Goal: Find specific page/section: Find specific page/section

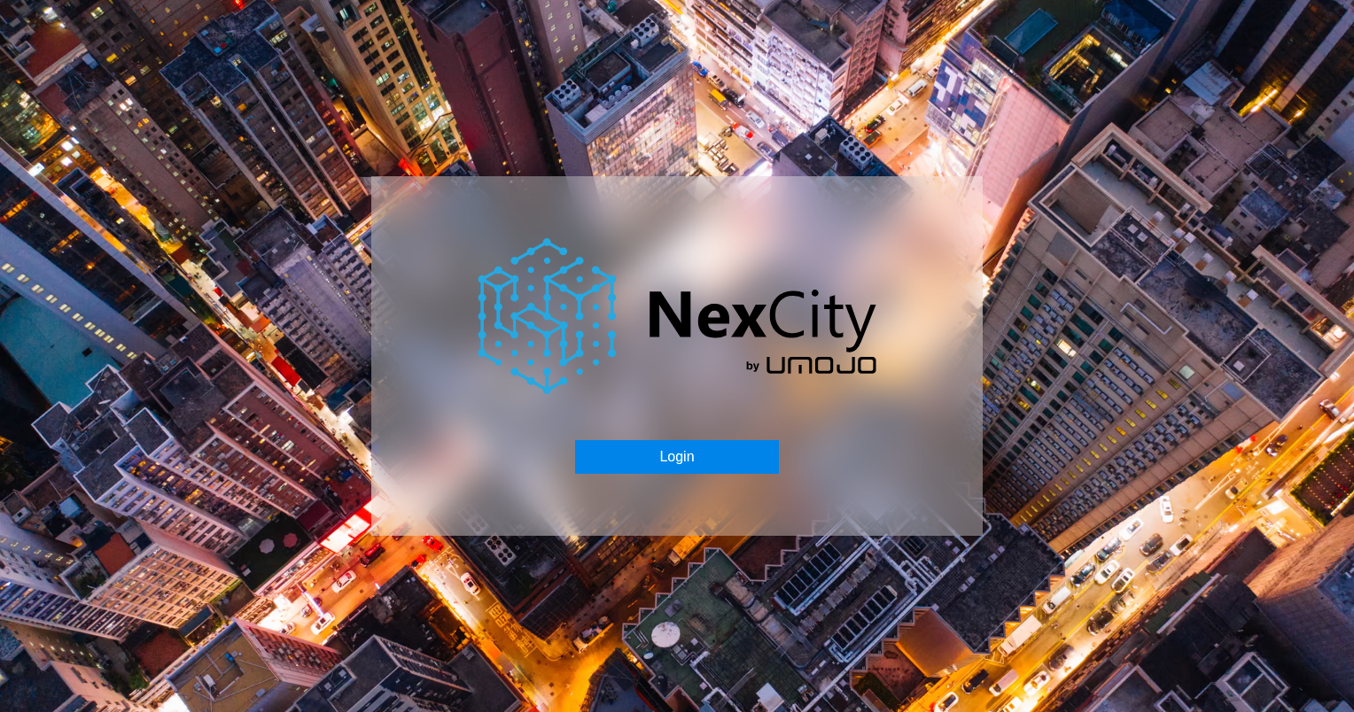
click at [695, 450] on button "Login" at bounding box center [676, 457] width 203 height 34
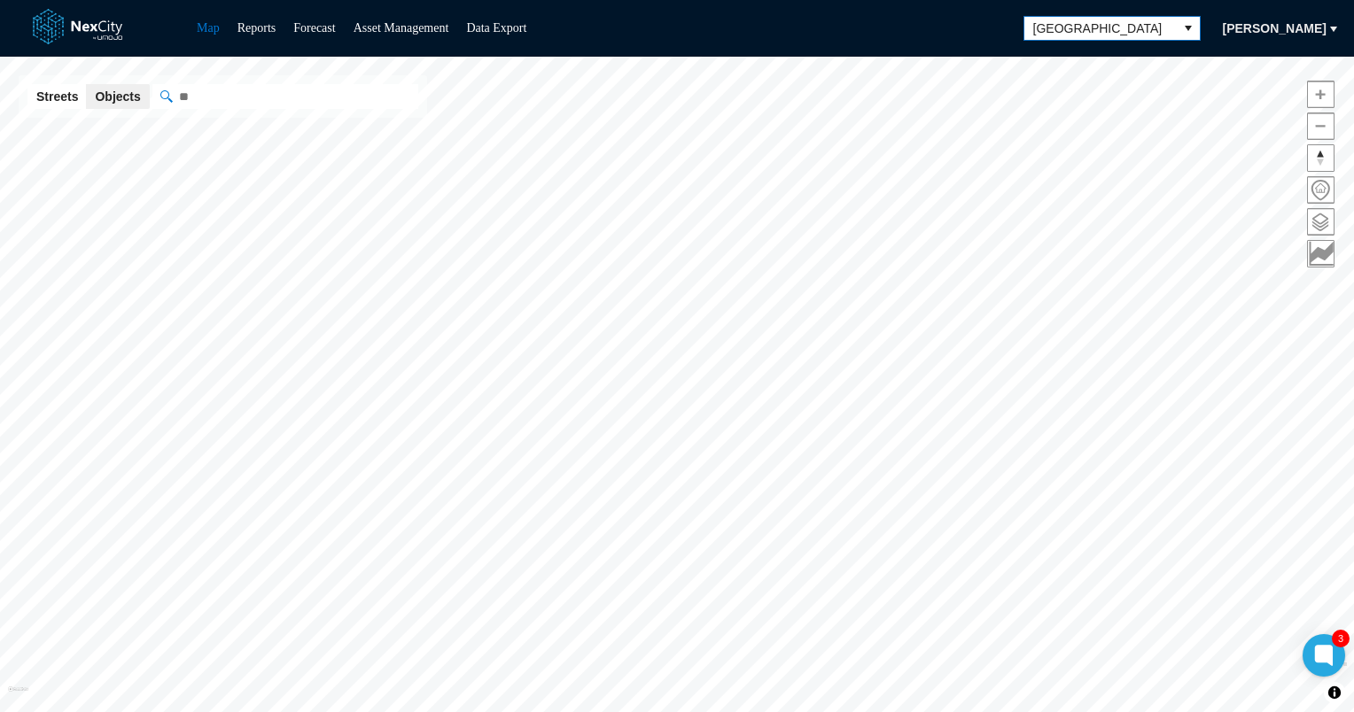
click at [1167, 26] on span "[GEOGRAPHIC_DATA]" at bounding box center [1100, 28] width 135 height 18
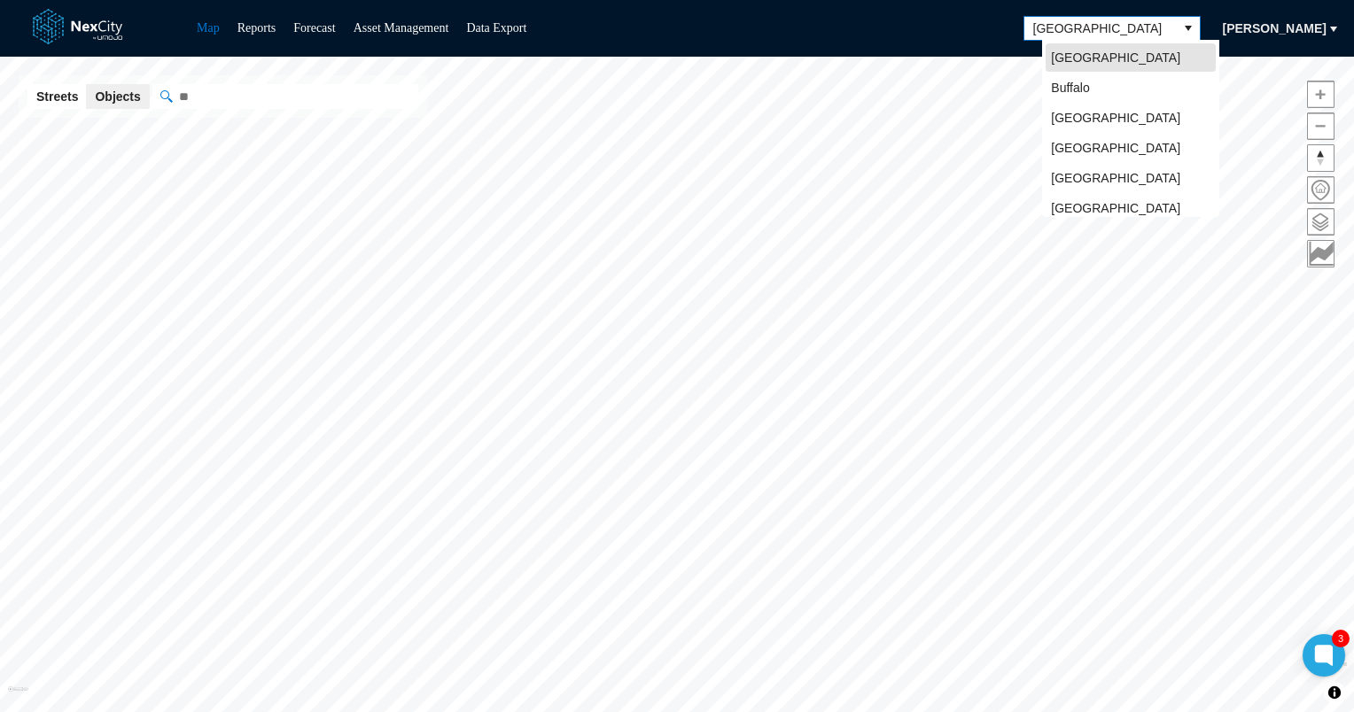
click at [1167, 26] on span "[GEOGRAPHIC_DATA]" at bounding box center [1100, 28] width 135 height 18
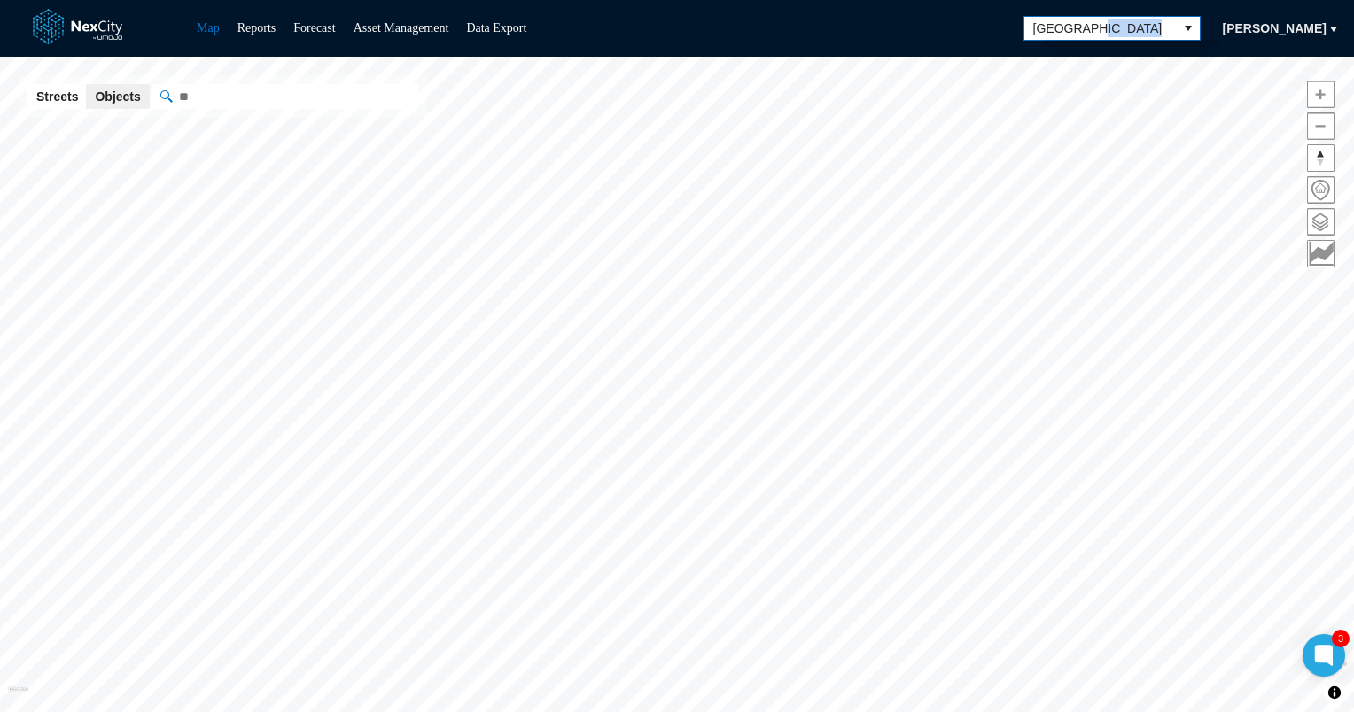
click at [1167, 26] on span "[GEOGRAPHIC_DATA]" at bounding box center [1100, 28] width 135 height 18
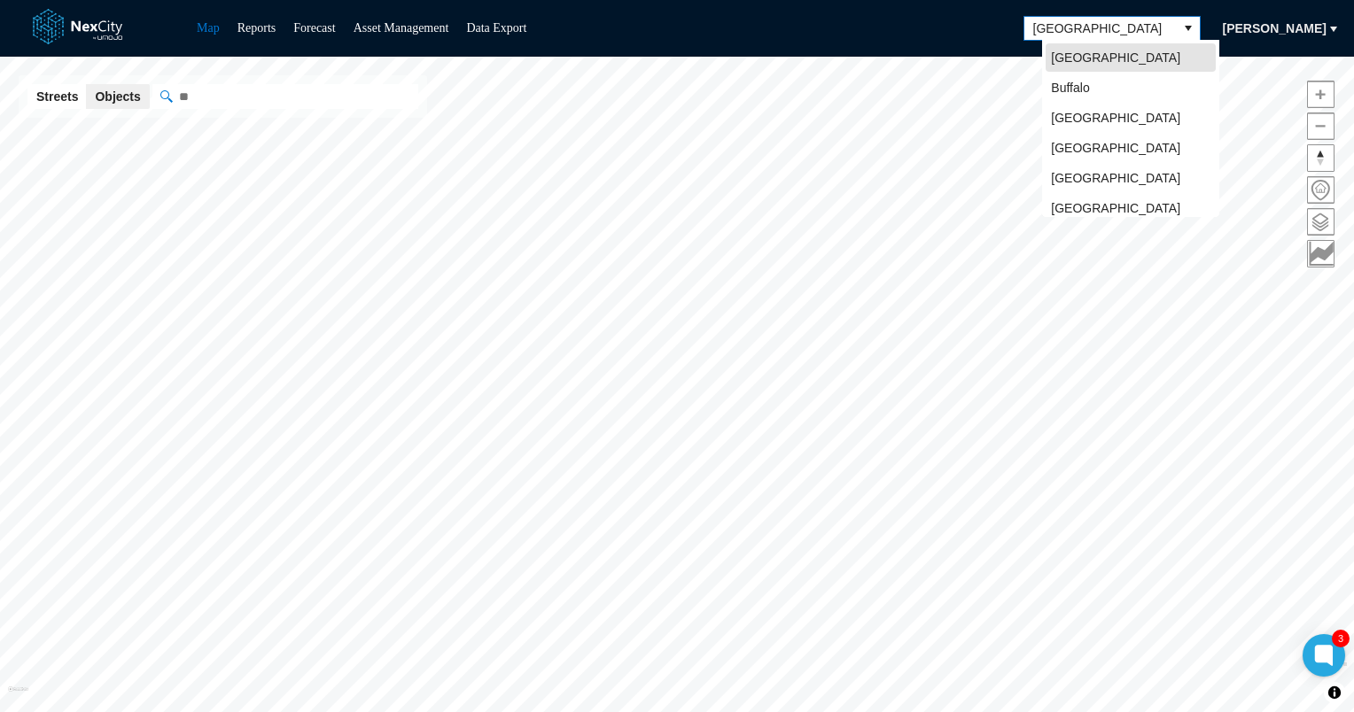
click at [1167, 26] on span "[GEOGRAPHIC_DATA]" at bounding box center [1100, 28] width 135 height 18
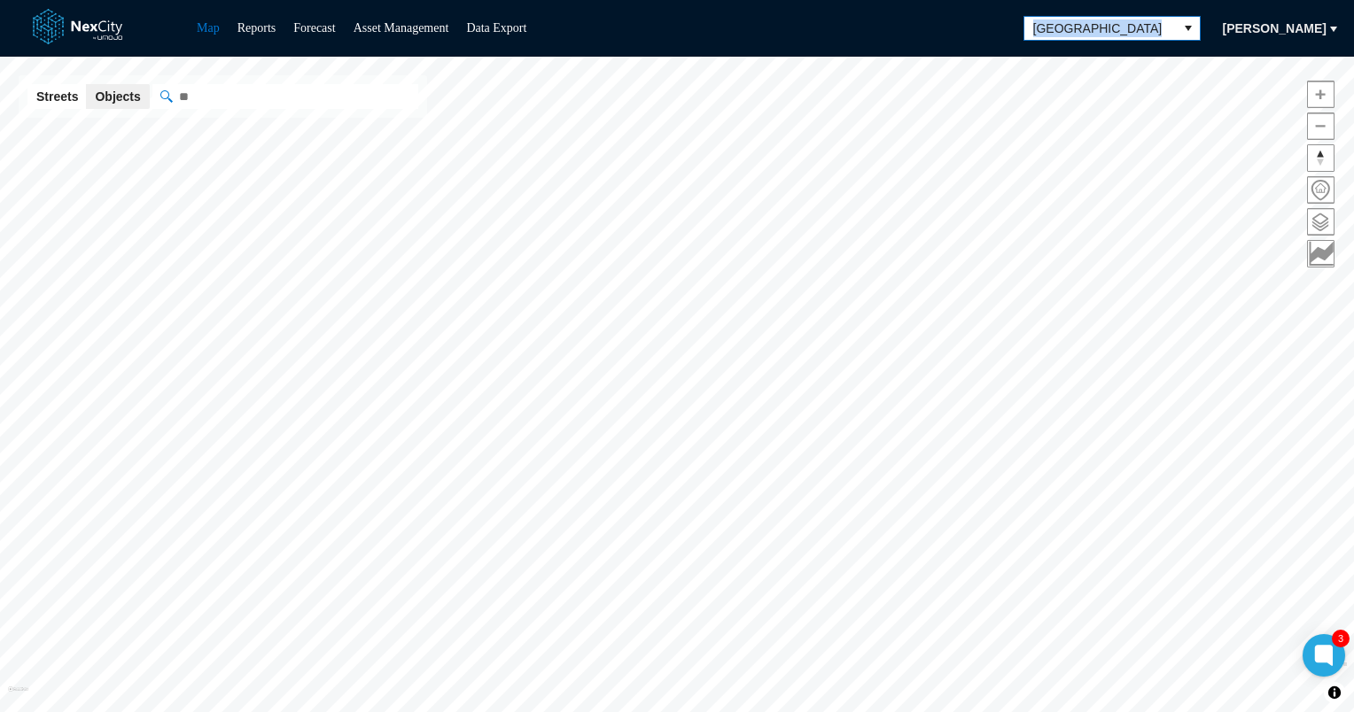
click at [1167, 26] on span "[GEOGRAPHIC_DATA]" at bounding box center [1100, 28] width 135 height 18
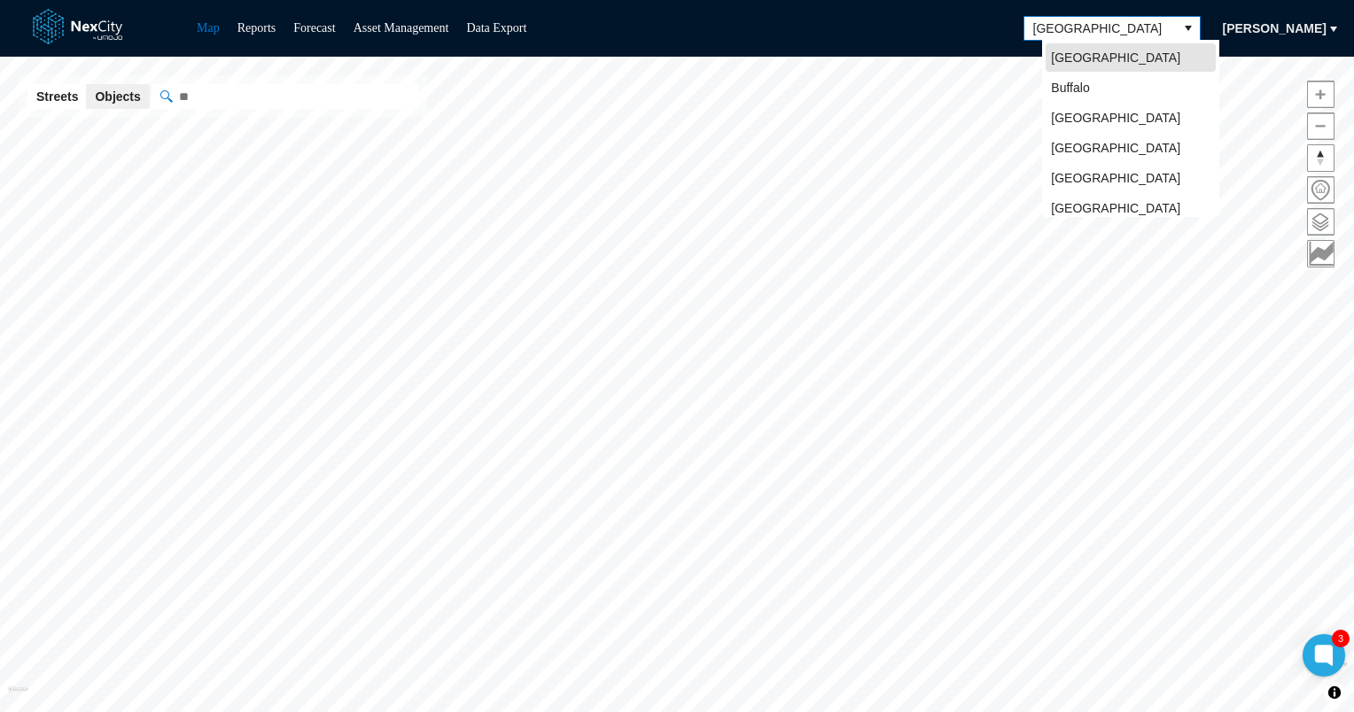
click at [1167, 26] on span "[GEOGRAPHIC_DATA]" at bounding box center [1100, 28] width 135 height 18
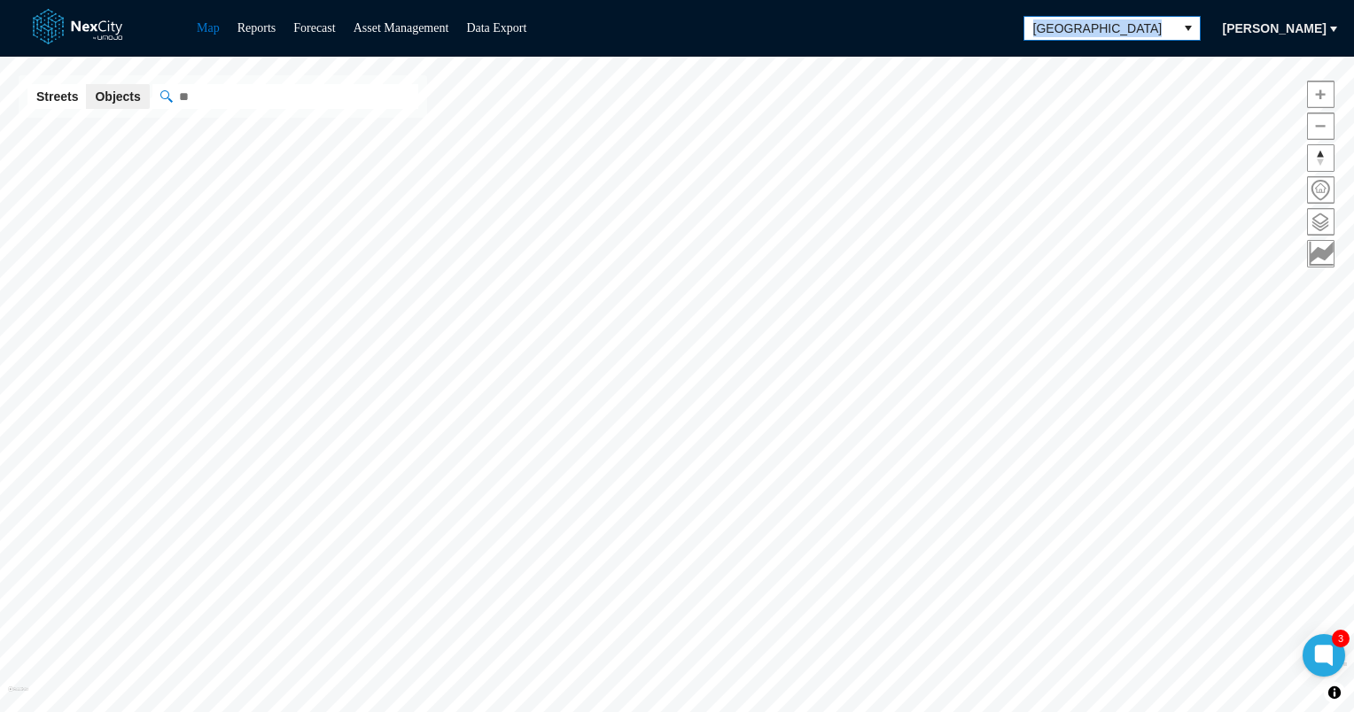
click at [1167, 26] on span "[GEOGRAPHIC_DATA]" at bounding box center [1100, 28] width 135 height 18
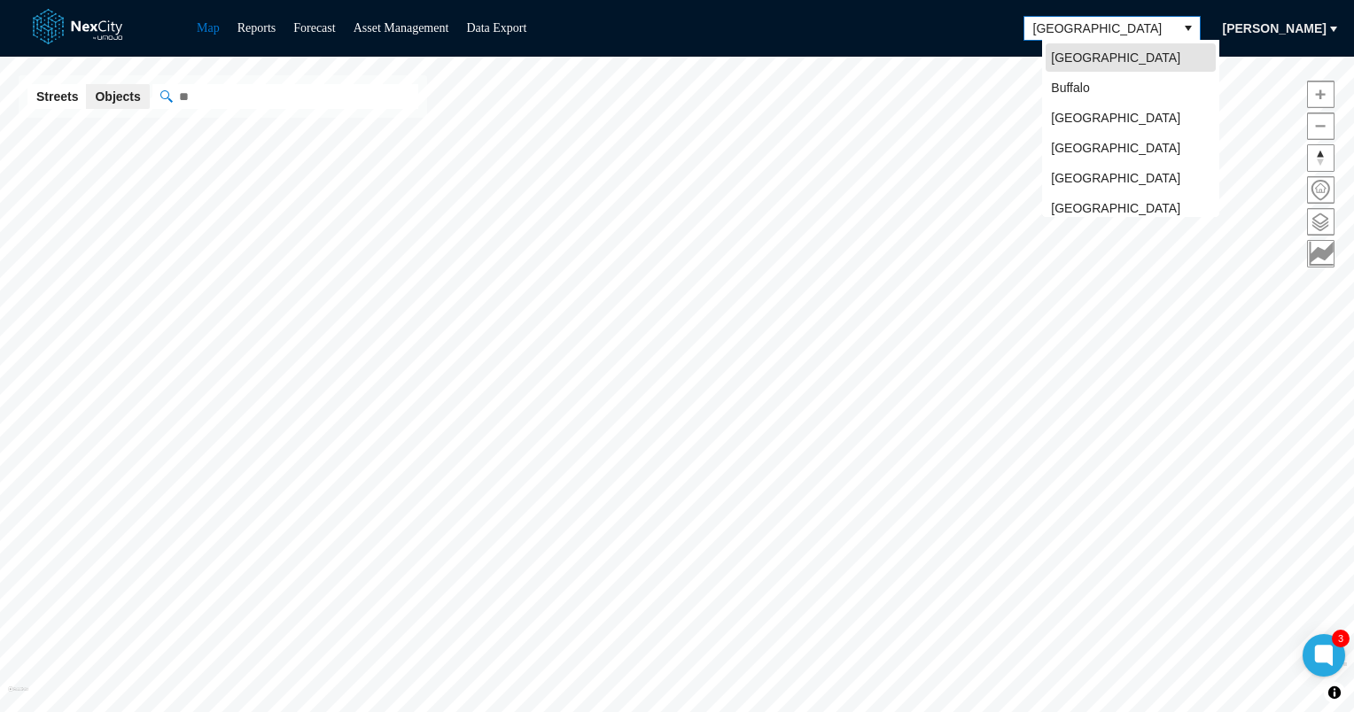
click at [1167, 26] on span "[GEOGRAPHIC_DATA]" at bounding box center [1100, 28] width 135 height 18
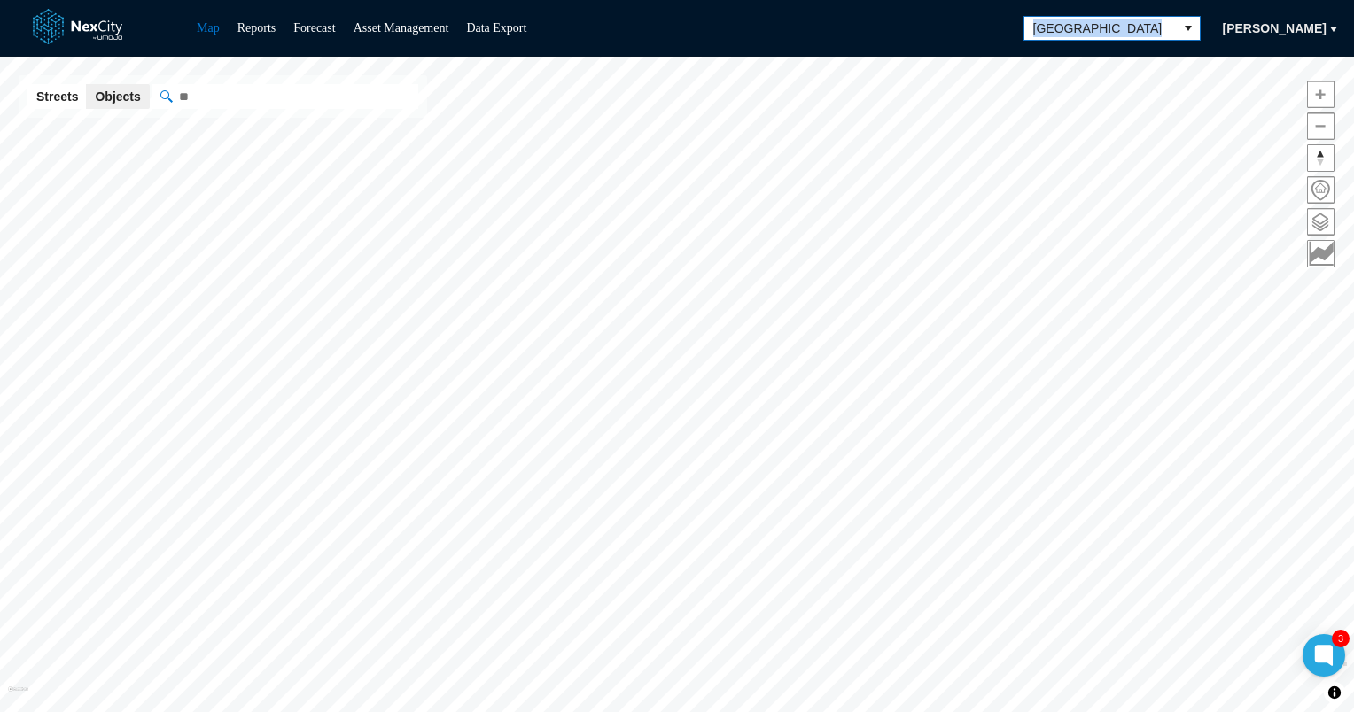
click at [1167, 26] on span "[GEOGRAPHIC_DATA]" at bounding box center [1100, 28] width 135 height 18
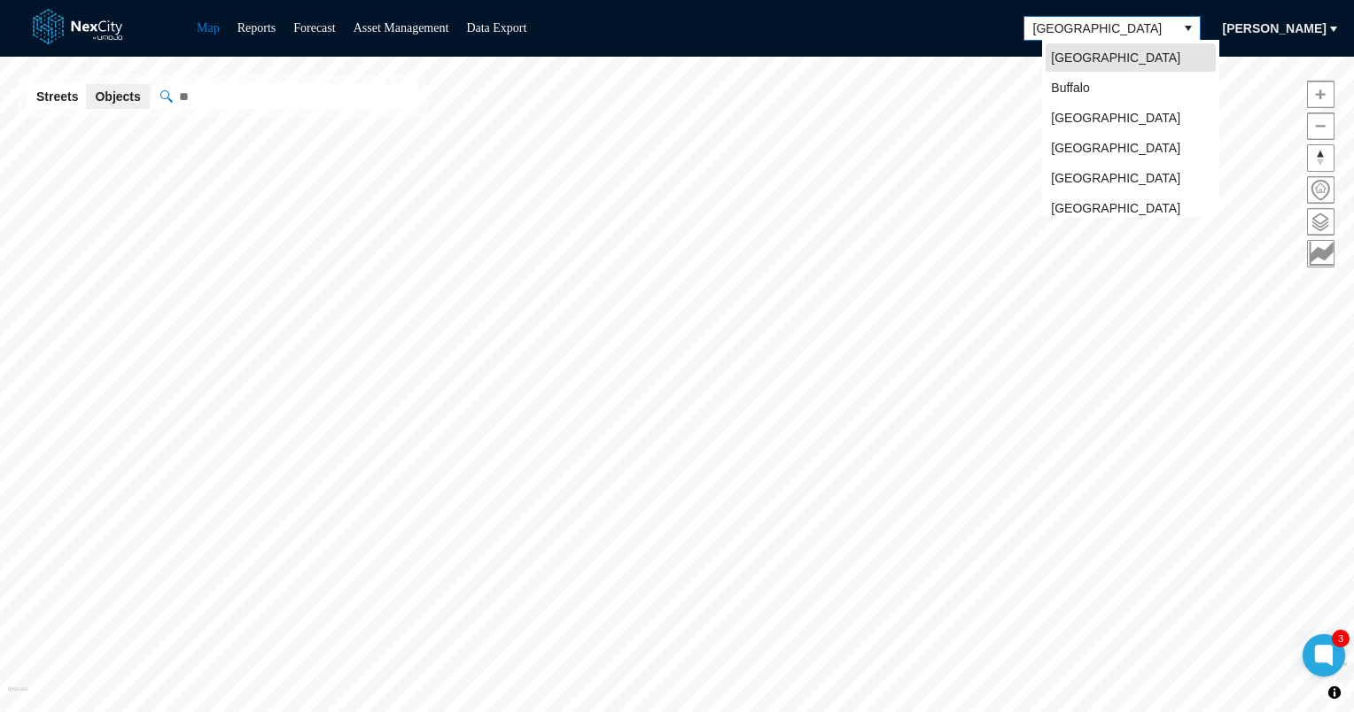
click at [1167, 26] on span "[GEOGRAPHIC_DATA]" at bounding box center [1100, 28] width 135 height 18
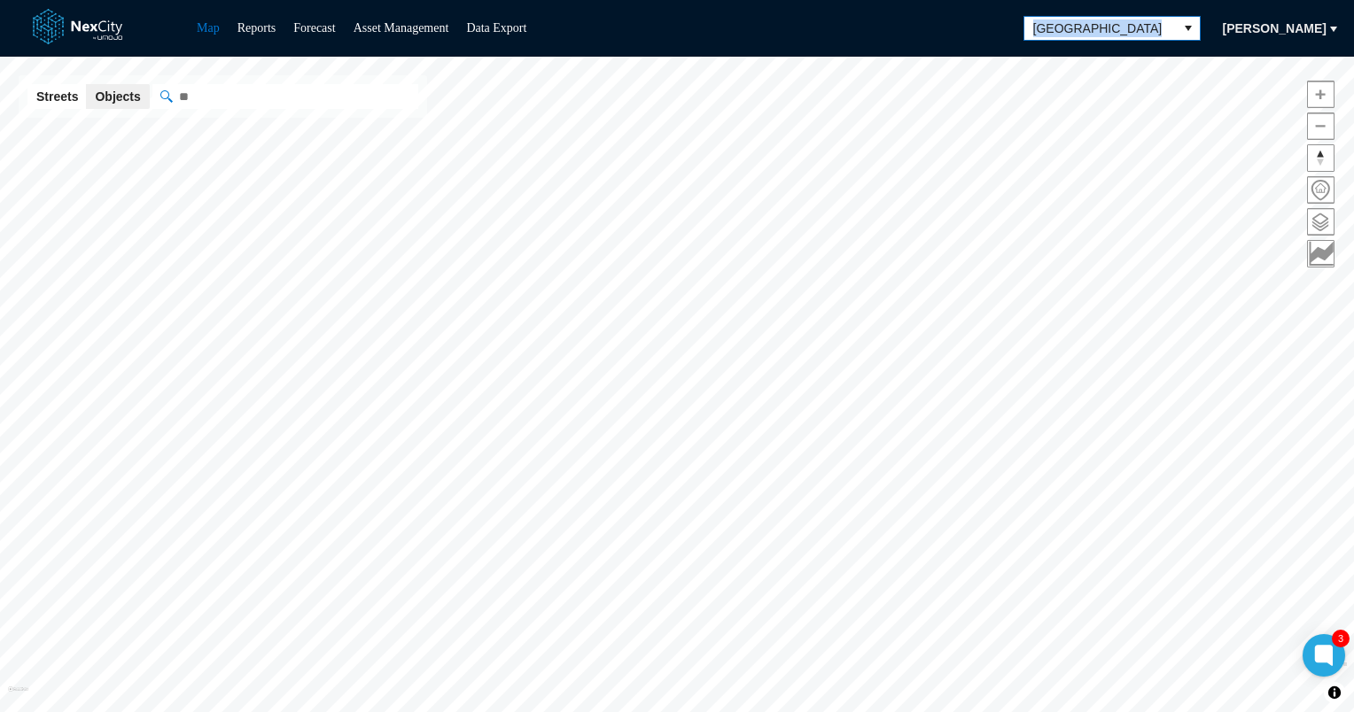
click at [1167, 26] on span "[GEOGRAPHIC_DATA]" at bounding box center [1100, 28] width 135 height 18
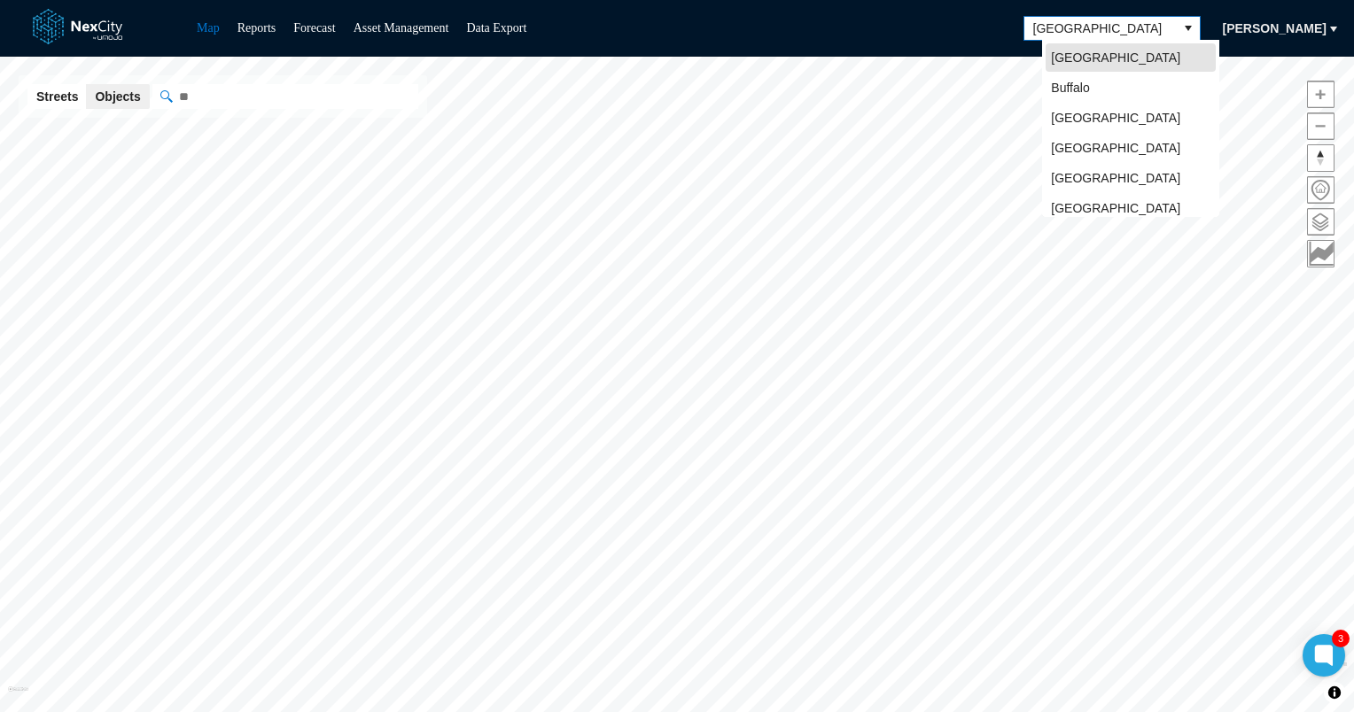
click at [1167, 26] on span "[GEOGRAPHIC_DATA]" at bounding box center [1100, 28] width 135 height 18
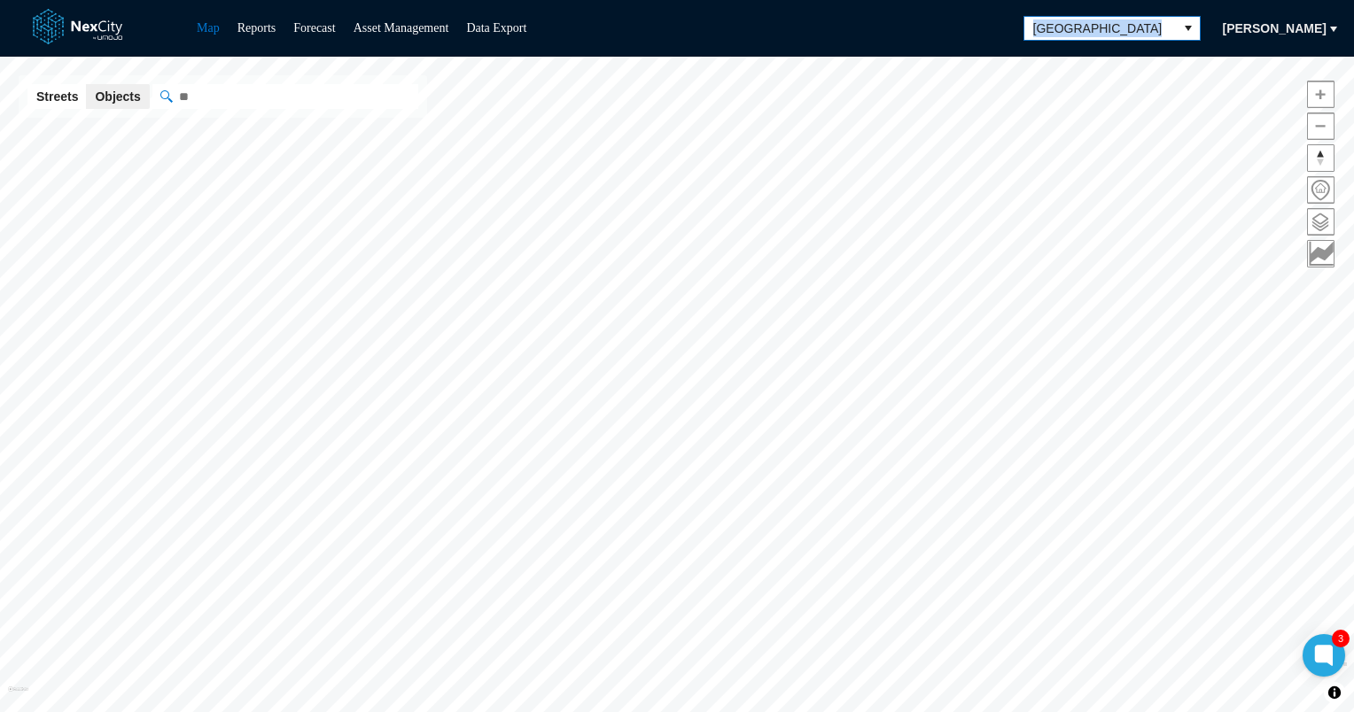
click at [1167, 26] on span "[GEOGRAPHIC_DATA]" at bounding box center [1100, 28] width 135 height 18
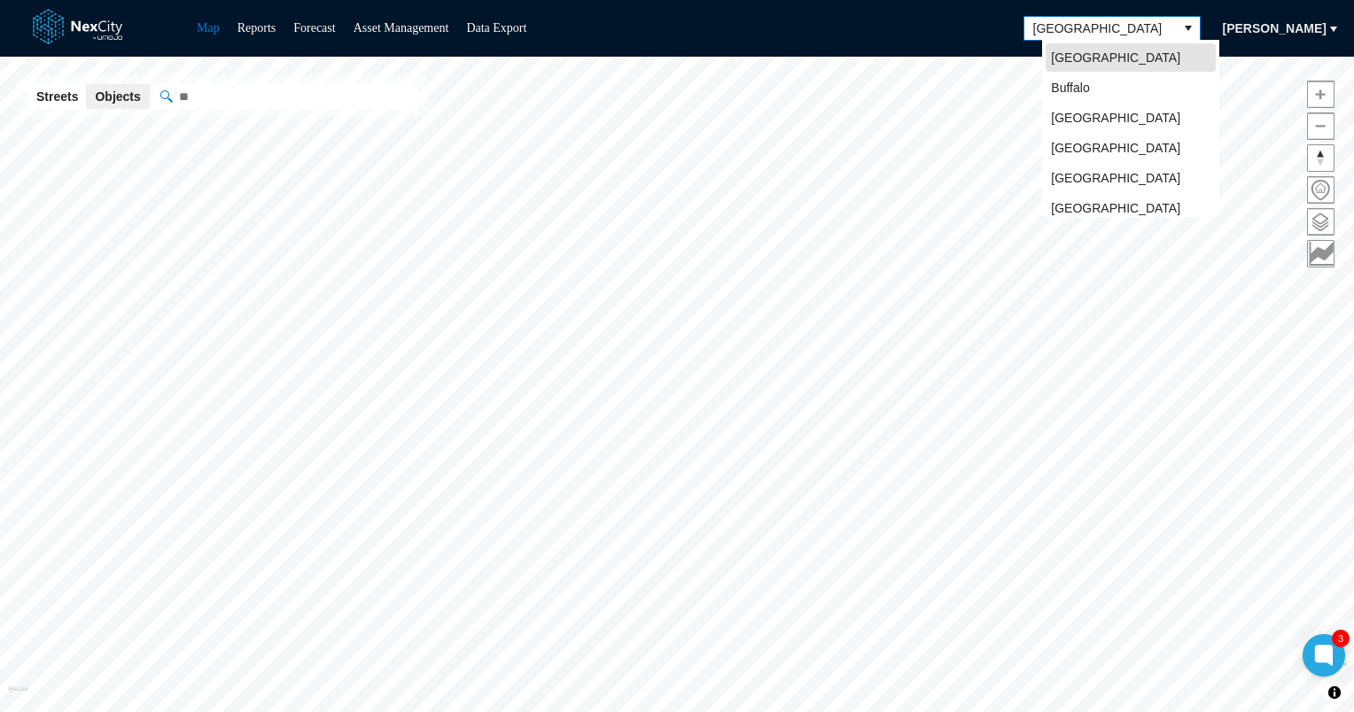
click at [1167, 26] on span "[GEOGRAPHIC_DATA]" at bounding box center [1100, 28] width 135 height 18
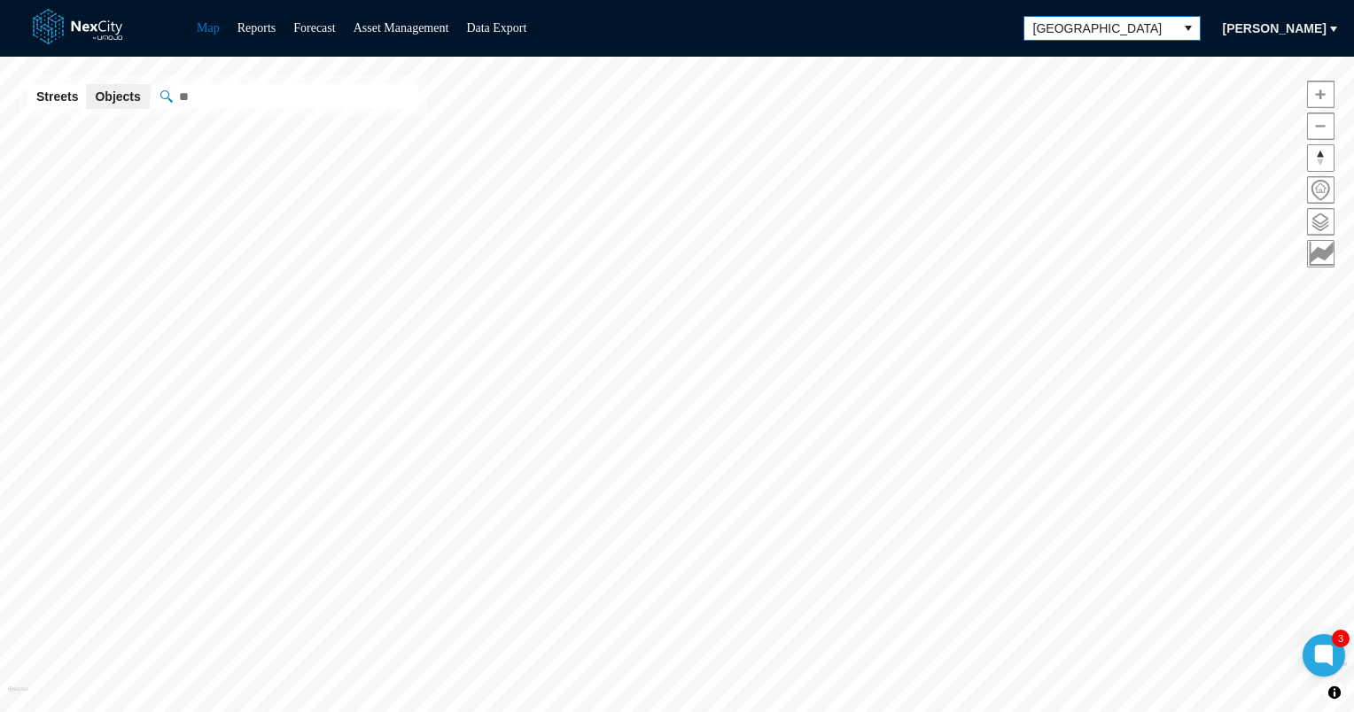
click at [1167, 26] on span "[GEOGRAPHIC_DATA]" at bounding box center [1100, 28] width 135 height 18
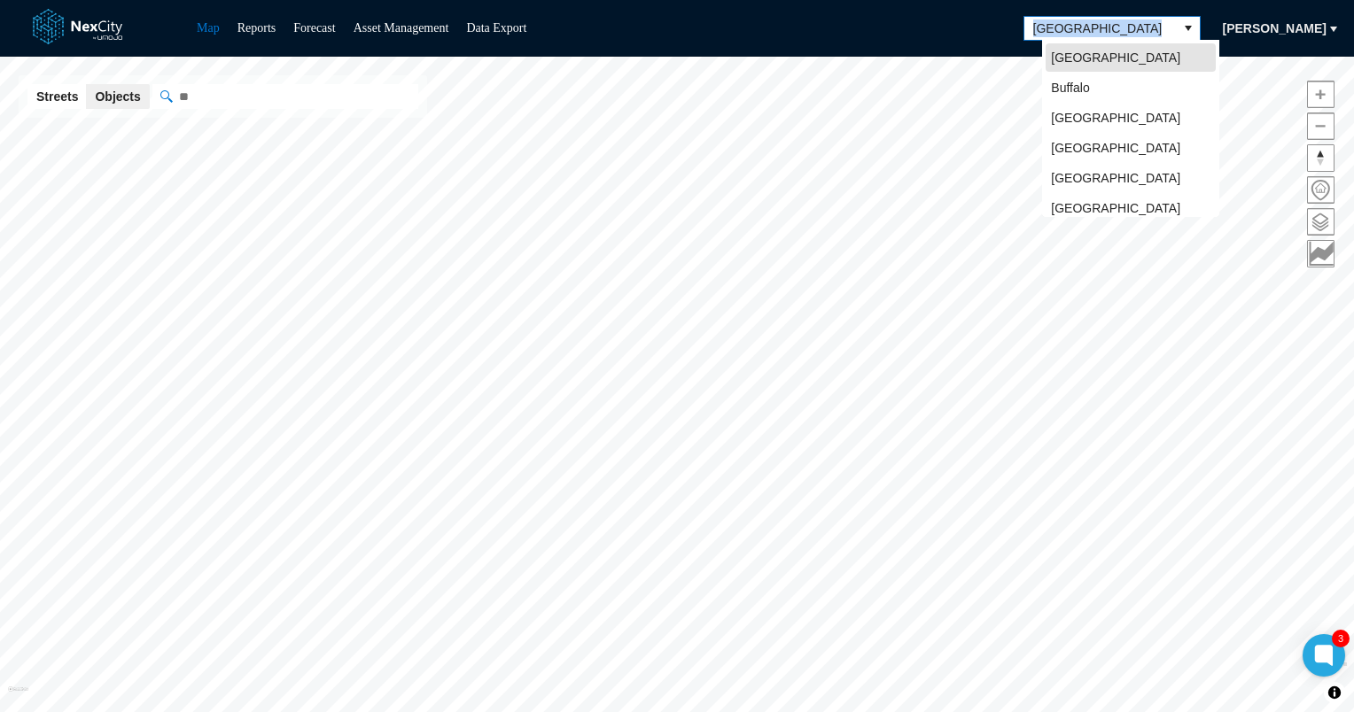
click at [1167, 26] on span "[GEOGRAPHIC_DATA]" at bounding box center [1100, 28] width 135 height 18
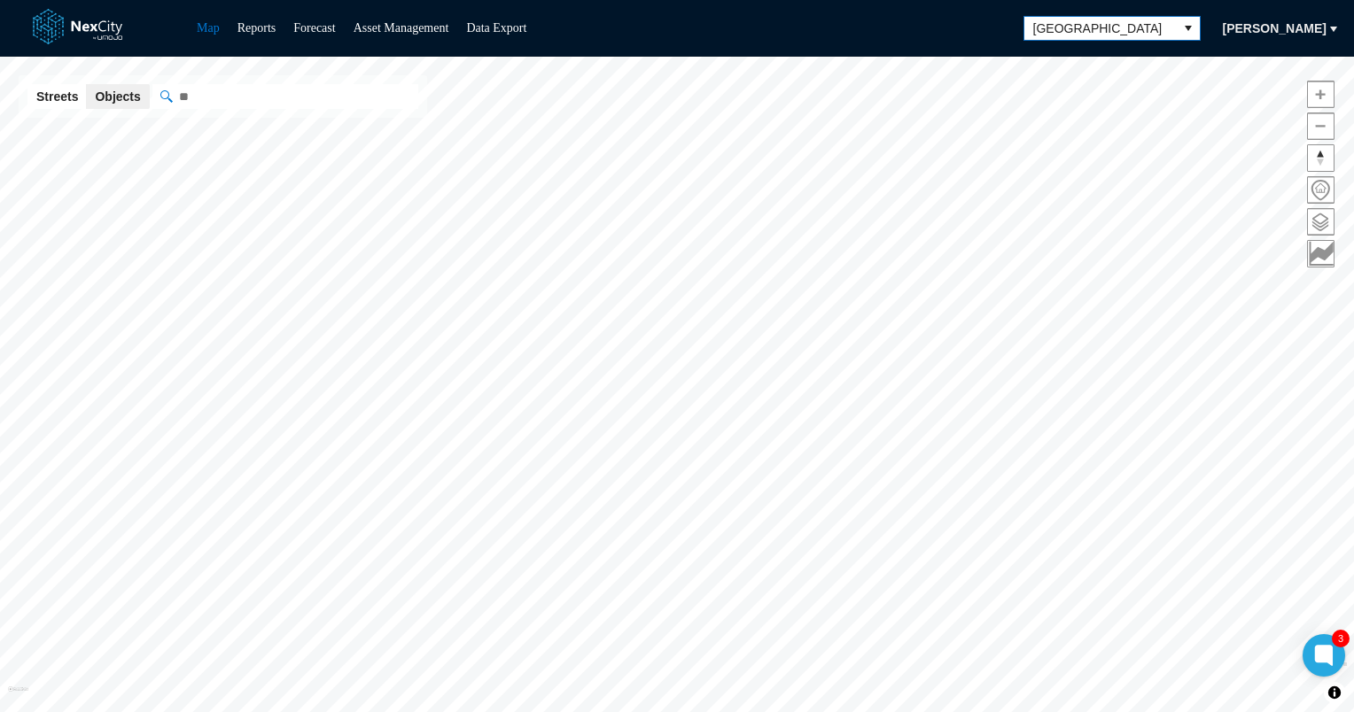
click at [1167, 26] on span "[GEOGRAPHIC_DATA]" at bounding box center [1100, 28] width 135 height 18
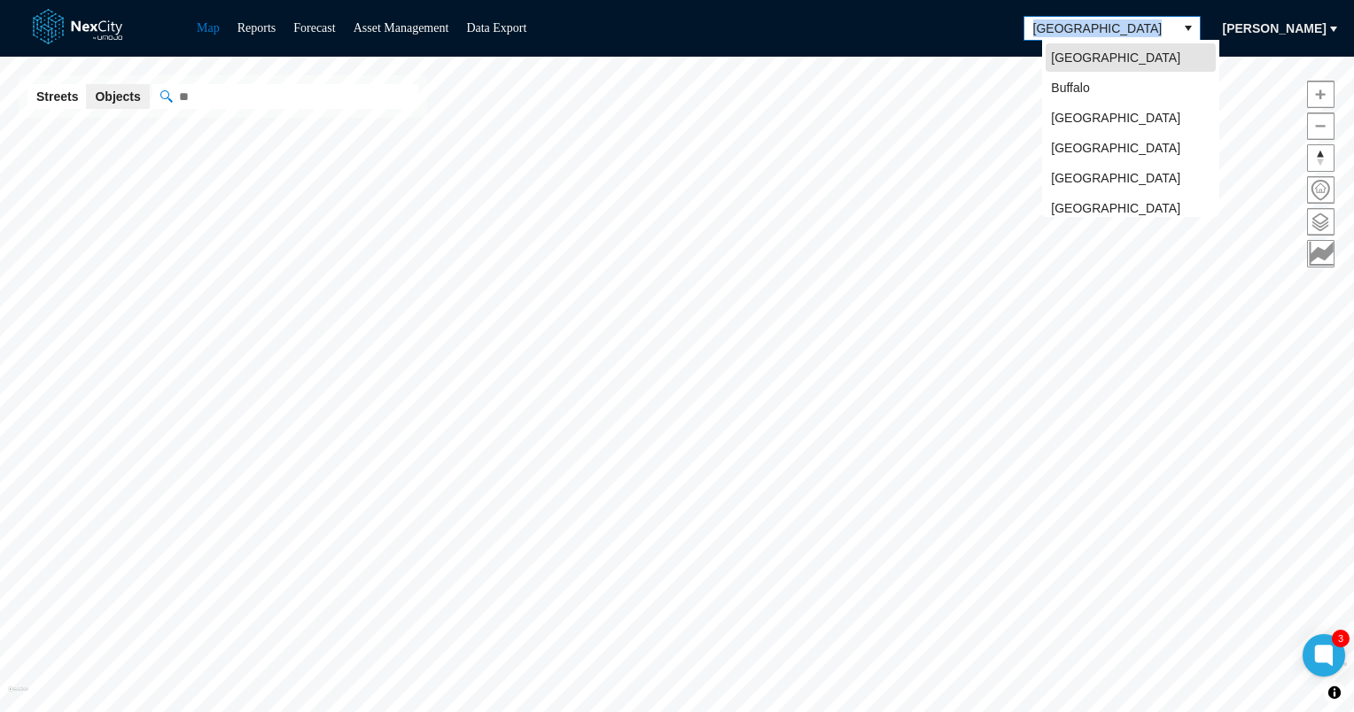
click at [1167, 26] on span "[GEOGRAPHIC_DATA]" at bounding box center [1100, 28] width 135 height 18
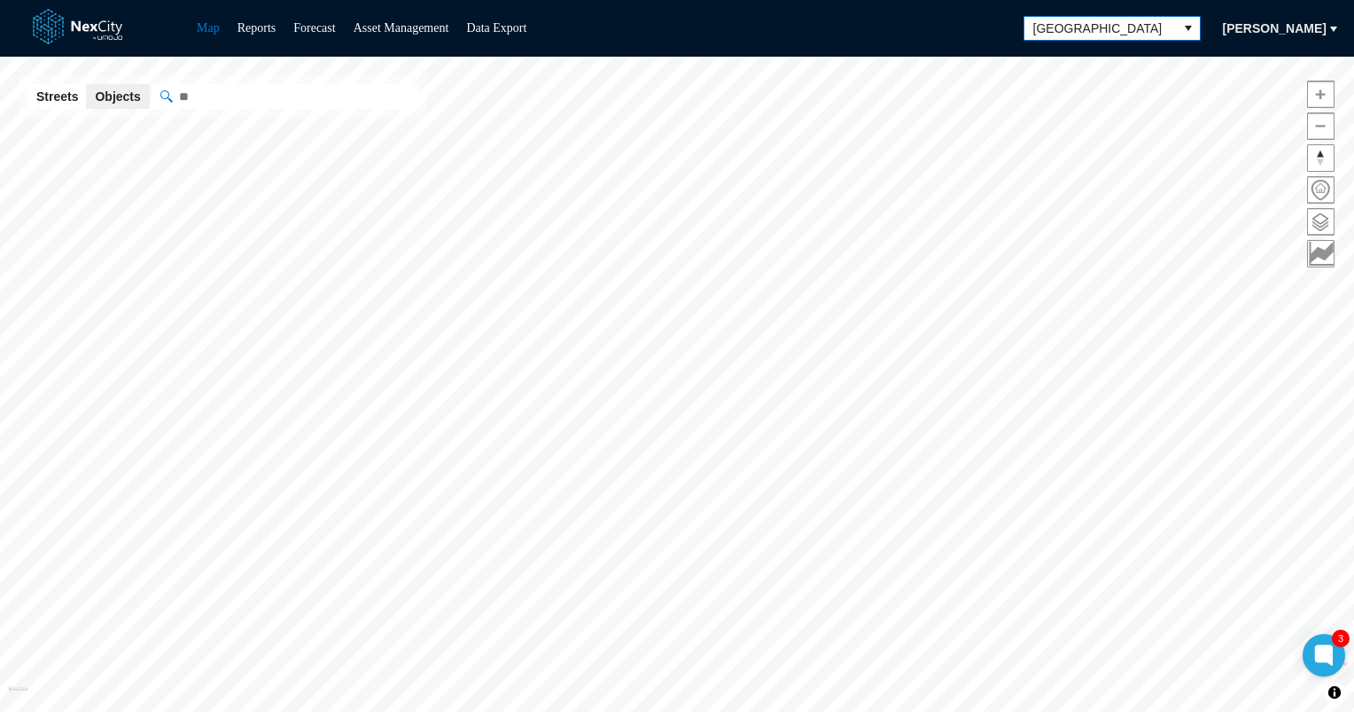
click at [1167, 26] on span "[GEOGRAPHIC_DATA]" at bounding box center [1100, 28] width 135 height 18
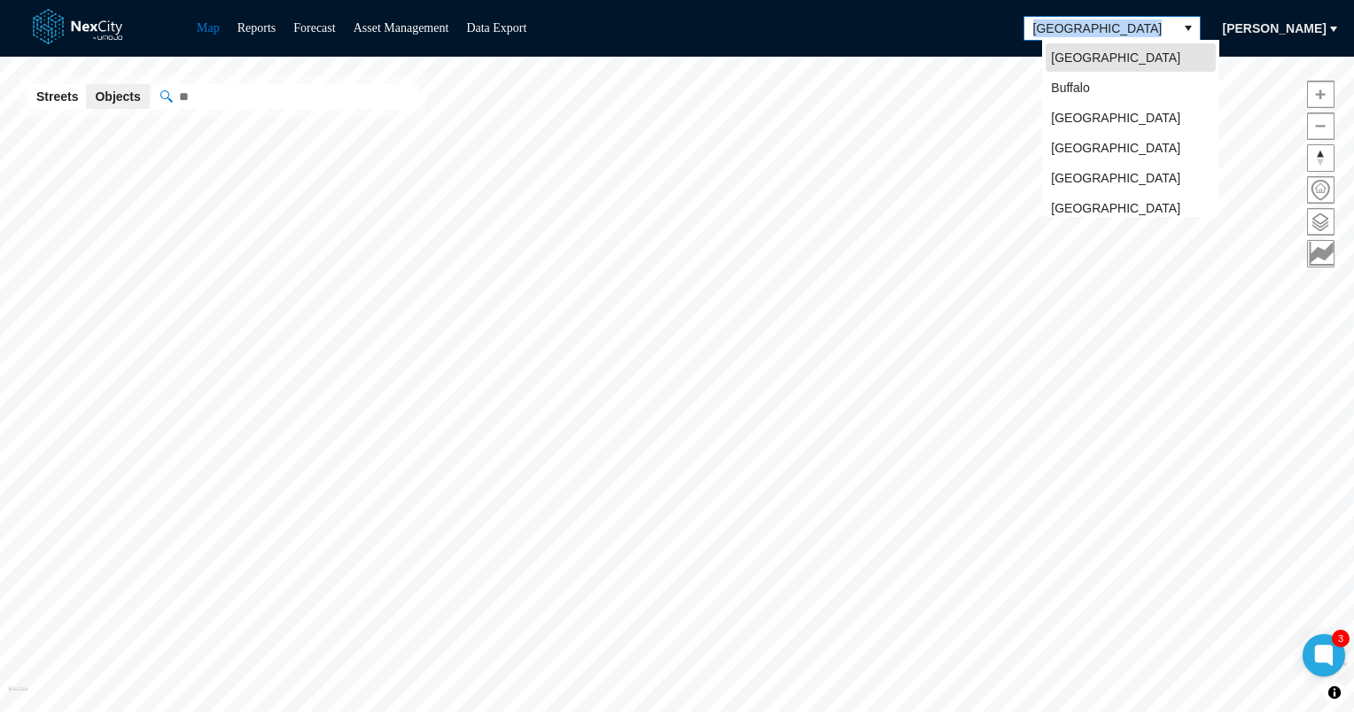
click at [1167, 26] on span "[GEOGRAPHIC_DATA]" at bounding box center [1100, 28] width 135 height 18
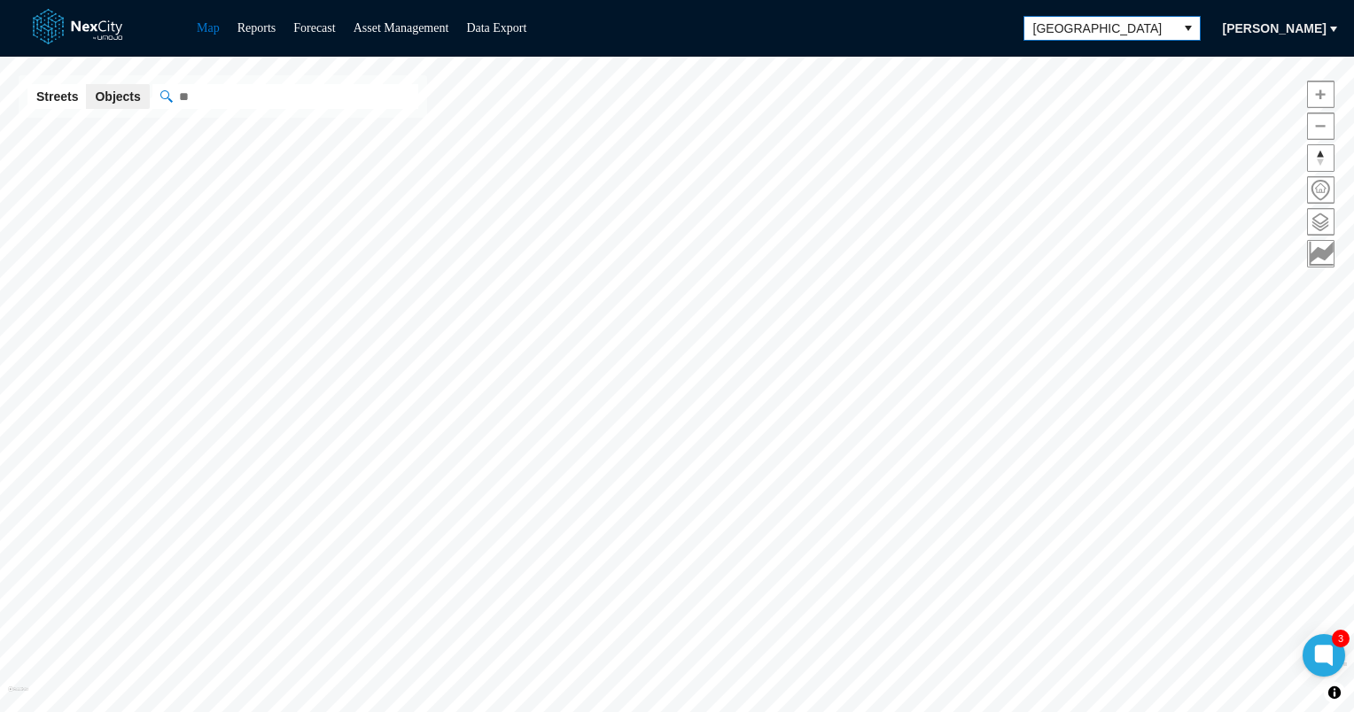
click at [1167, 26] on span "[GEOGRAPHIC_DATA]" at bounding box center [1100, 28] width 135 height 18
click at [1195, 34] on span "select" at bounding box center [1188, 28] width 14 height 18
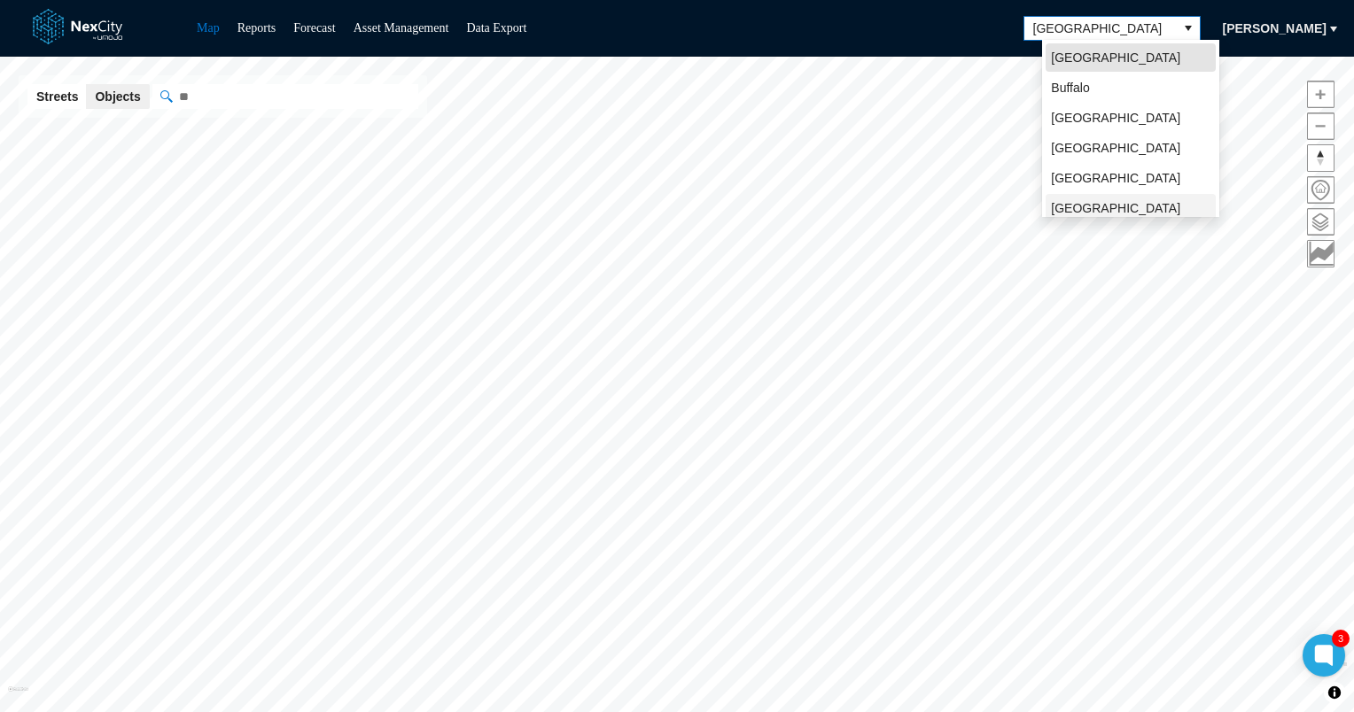
click at [1075, 206] on span "[GEOGRAPHIC_DATA][PERSON_NAME]" at bounding box center [1130, 216] width 159 height 35
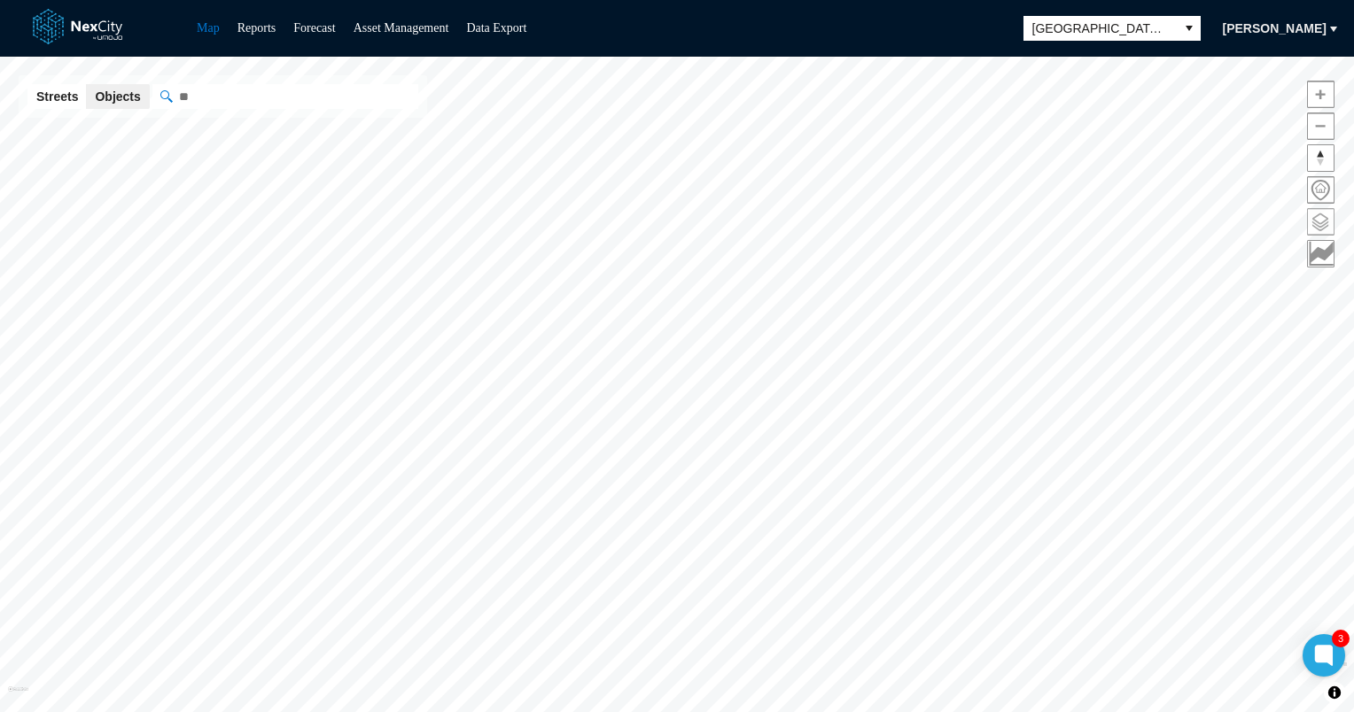
click at [1325, 224] on span at bounding box center [1320, 222] width 26 height 26
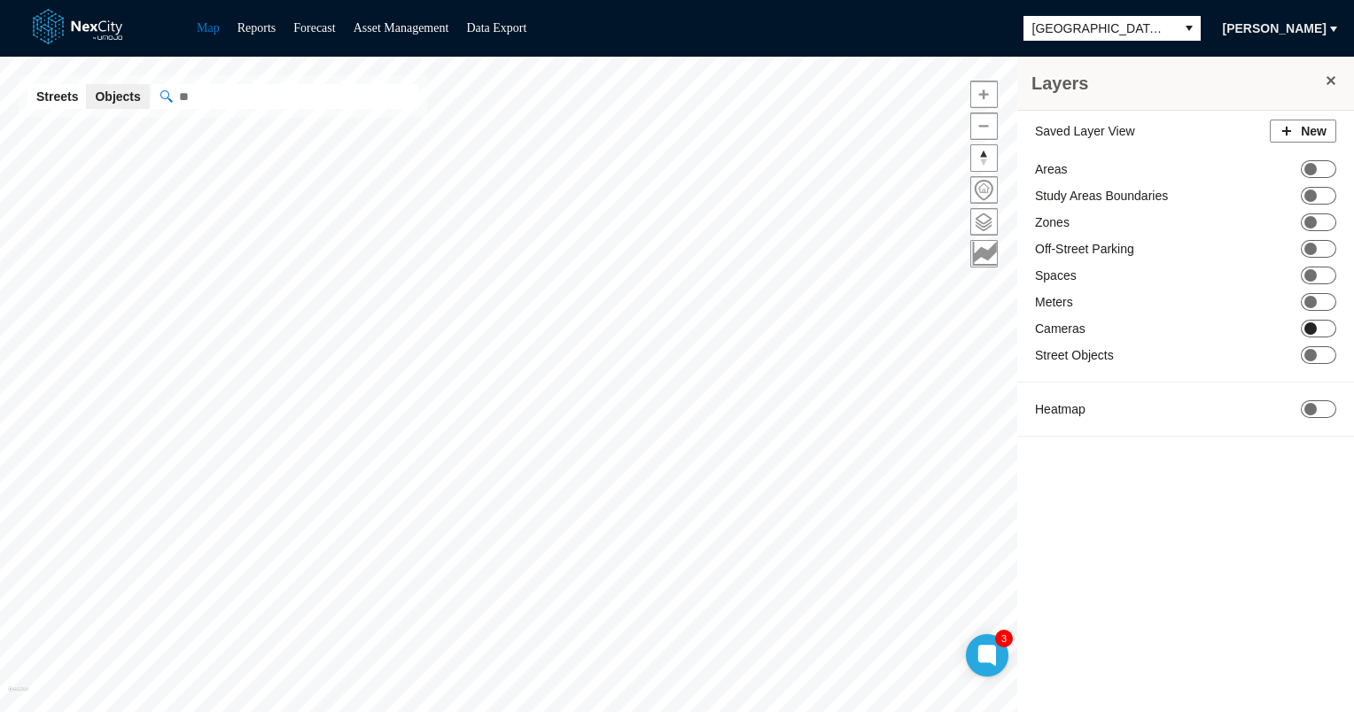
click at [1330, 327] on span "ON OFF" at bounding box center [1317, 329] width 35 height 18
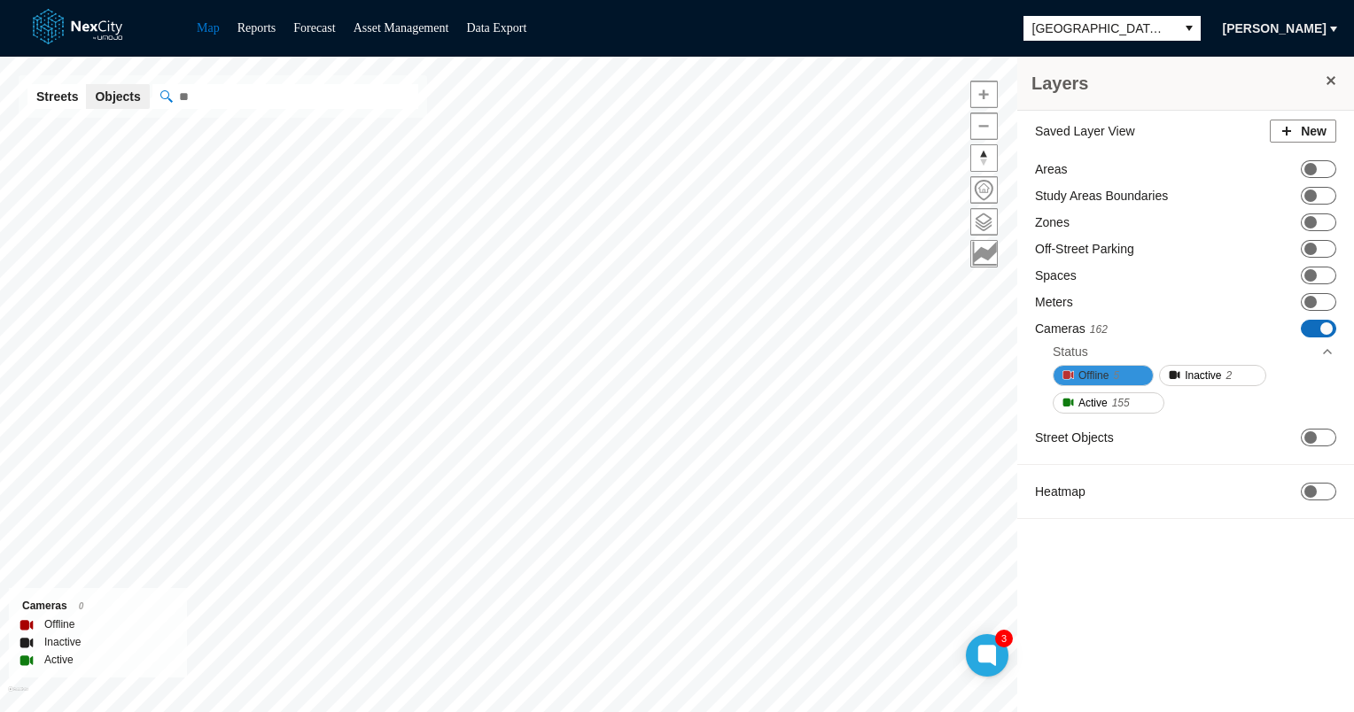
click at [1098, 379] on span "Offline" at bounding box center [1093, 376] width 30 height 18
click at [1110, 397] on button "Active 155" at bounding box center [1108, 402] width 112 height 21
click at [1177, 369] on div at bounding box center [1174, 375] width 12 height 12
click at [1124, 368] on span at bounding box center [1126, 375] width 14 height 14
click at [1107, 395] on button "Active 155" at bounding box center [1108, 402] width 112 height 21
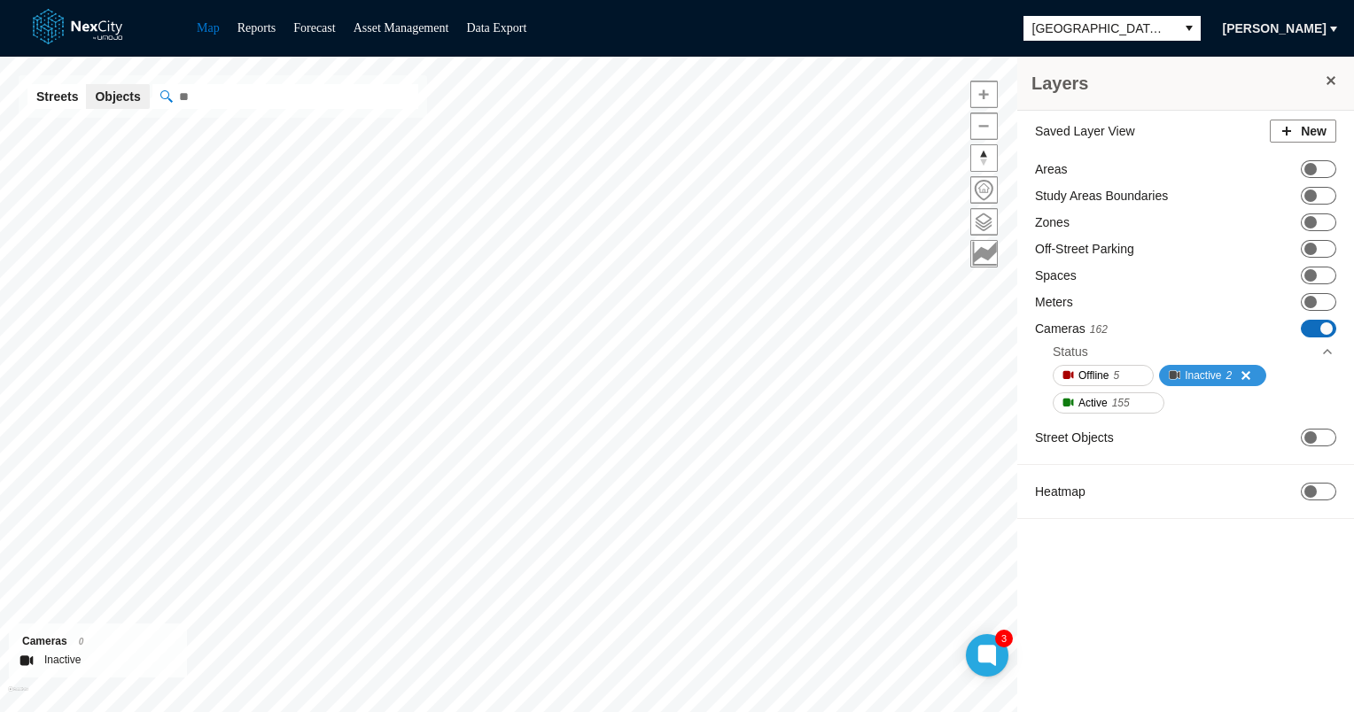
click at [1206, 375] on span "Inactive" at bounding box center [1202, 376] width 36 height 18
click at [1319, 438] on span "ON OFF" at bounding box center [1317, 438] width 35 height 18
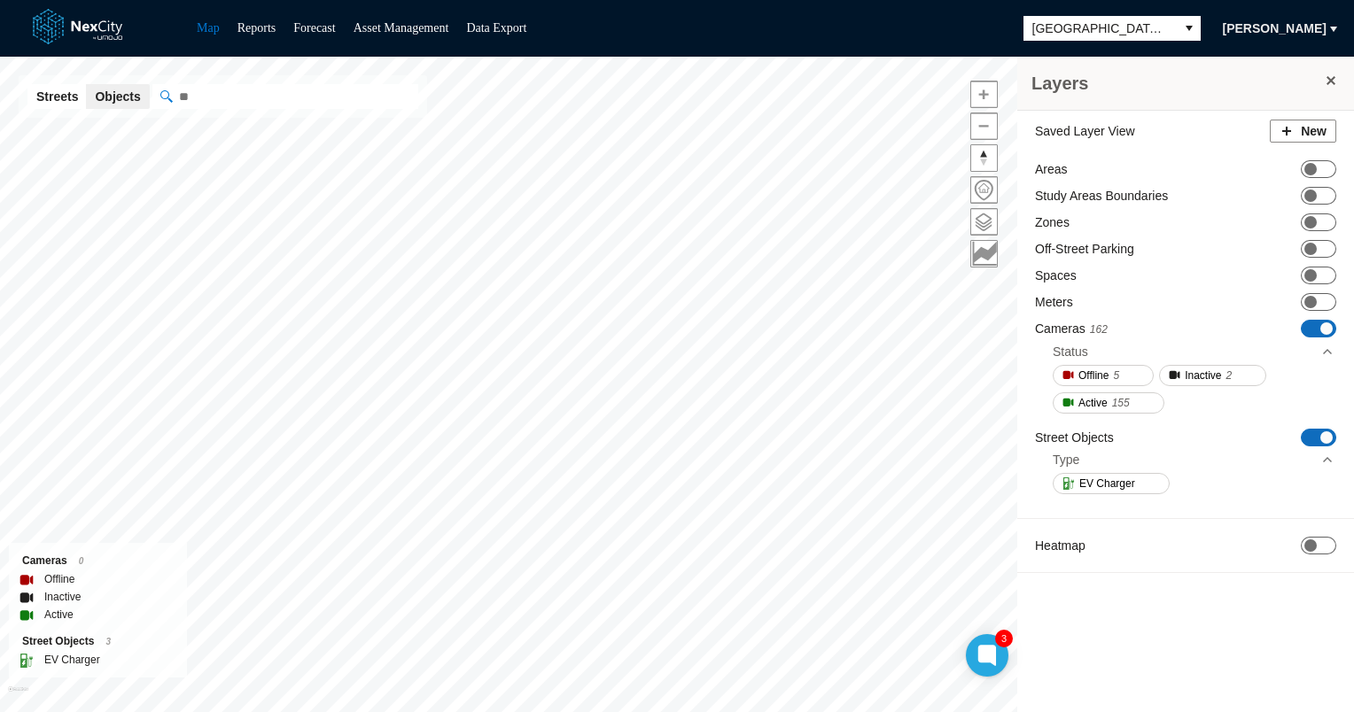
click at [1224, 199] on div "Study Areas Boundaries ON OFF" at bounding box center [1185, 196] width 301 height 18
click at [1328, 547] on span "ON OFF" at bounding box center [1317, 546] width 35 height 18
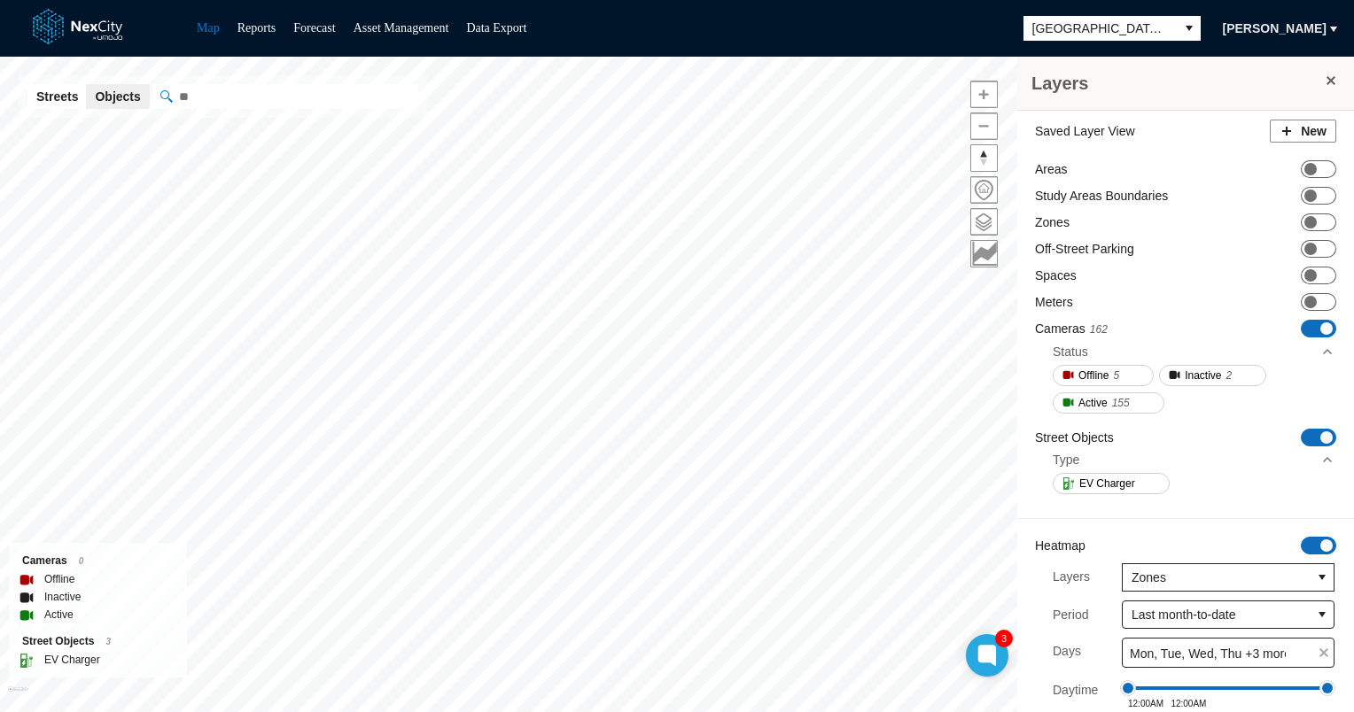
click at [1300, 540] on span "ON OFF" at bounding box center [1317, 546] width 35 height 18
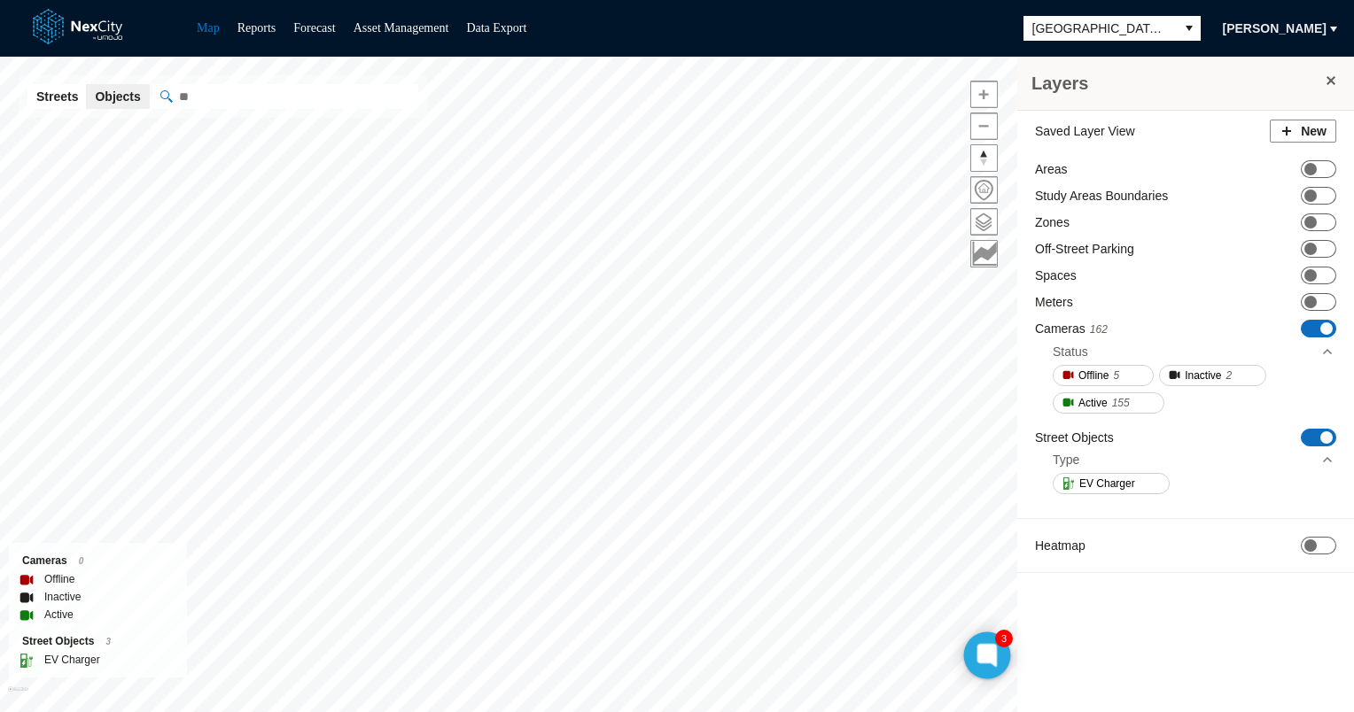
click at [987, 658] on icon at bounding box center [986, 656] width 13 height 8
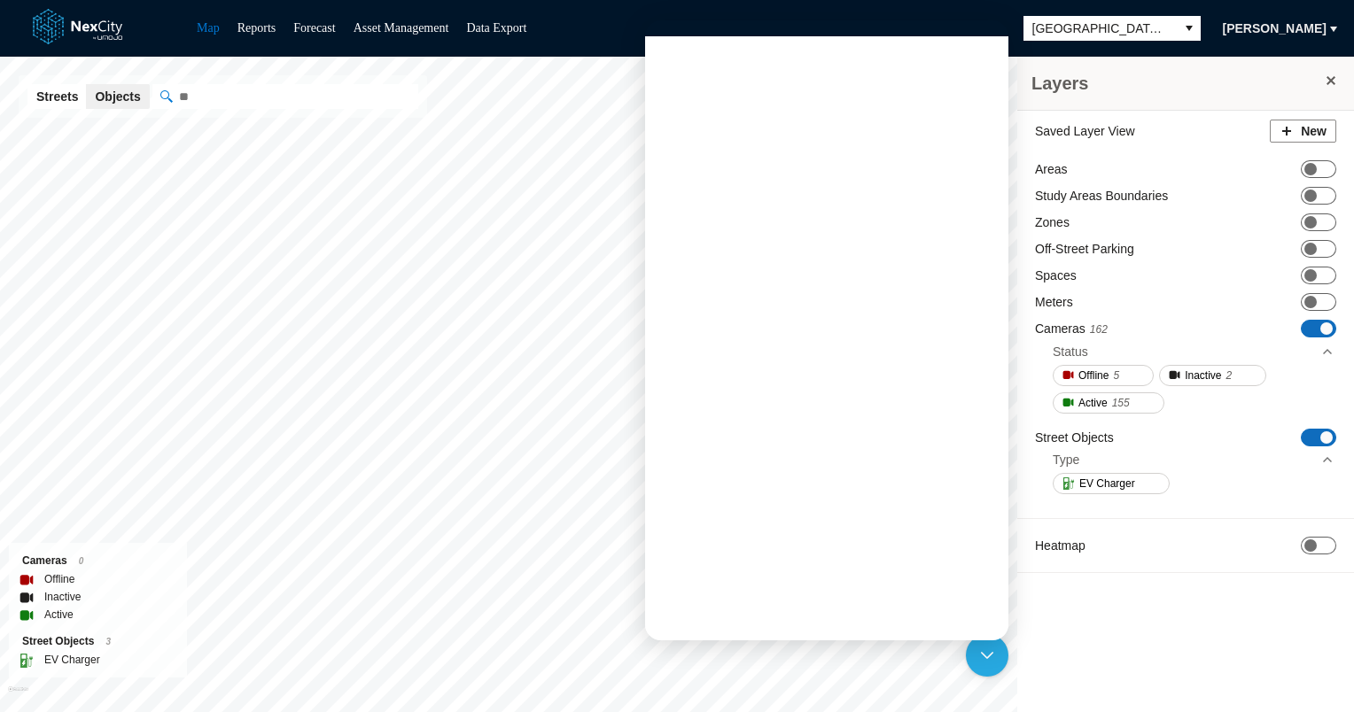
click at [1183, 668] on div "Layers Saved Layer View New Areas ON OFF Study Areas Boundaries ON OFF Zones ON…" at bounding box center [1185, 391] width 337 height 668
click at [1176, 660] on div "Layers Saved Layer View New Areas ON OFF Study Areas Boundaries ON OFF Zones ON…" at bounding box center [1185, 391] width 337 height 668
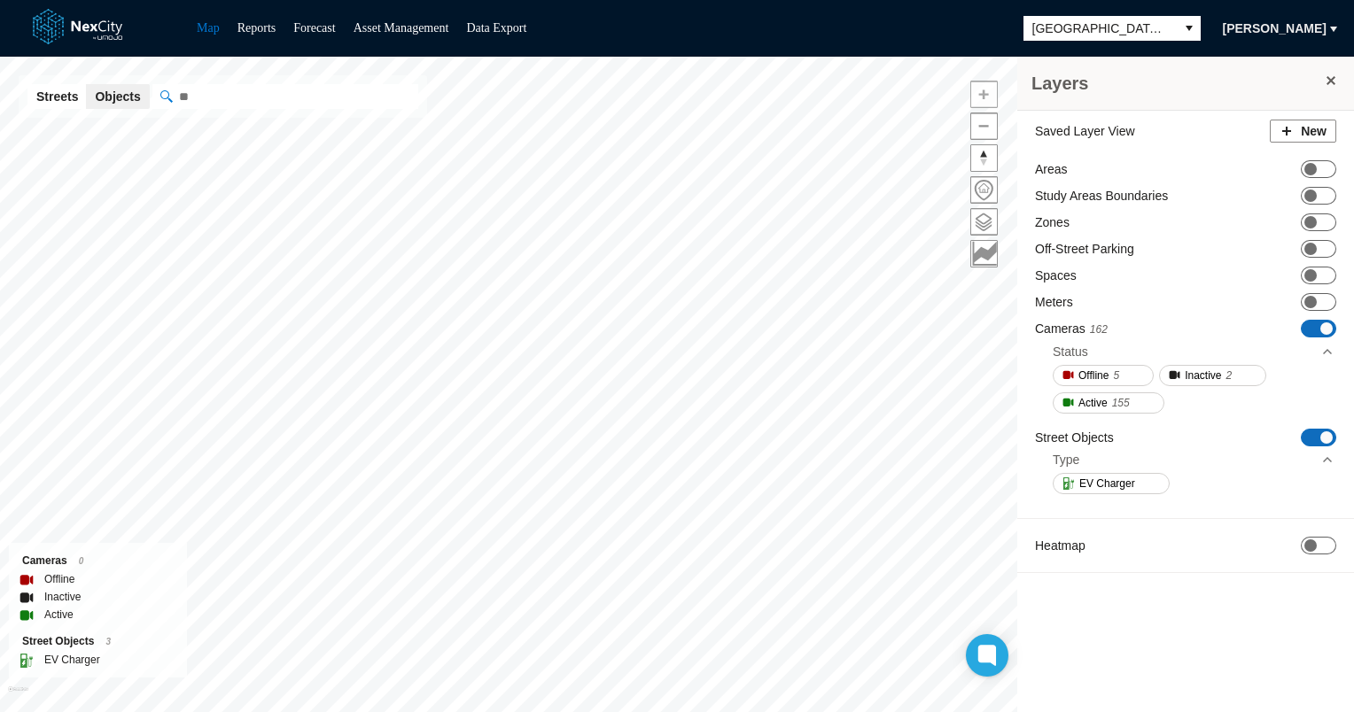
click at [980, 97] on span "Zoom in" at bounding box center [984, 94] width 26 height 26
click at [985, 139] on div "Layers Saved Layer View New Areas ON OFF Study Areas Boundaries ON OFF Zones ON…" at bounding box center [677, 384] width 1354 height 655
click at [466, 711] on html "Map Reports Forecast Asset Management Data Export [GEOGRAPHIC_DATA][PERSON_NAME…" at bounding box center [677, 356] width 1354 height 712
click at [981, 99] on span "Zoom in" at bounding box center [984, 94] width 26 height 26
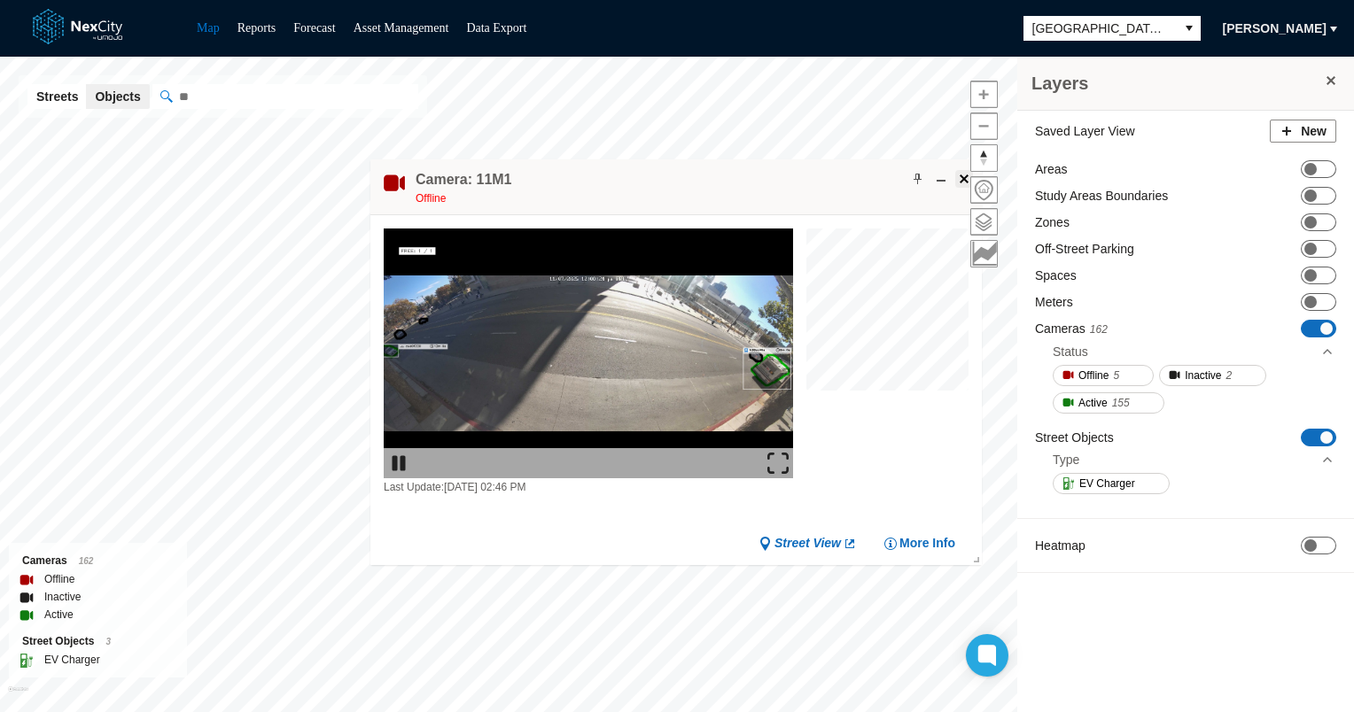
click at [960, 181] on span at bounding box center [964, 179] width 14 height 14
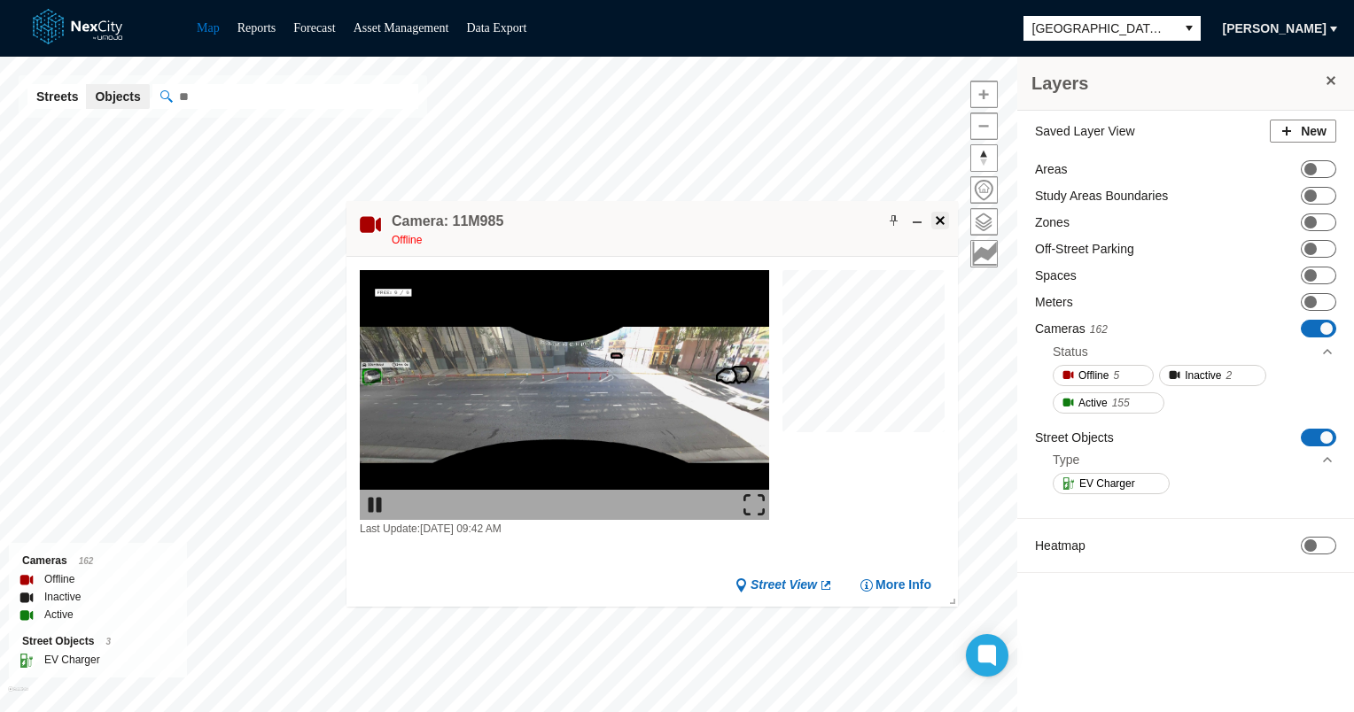
click at [941, 214] on span at bounding box center [940, 220] width 14 height 14
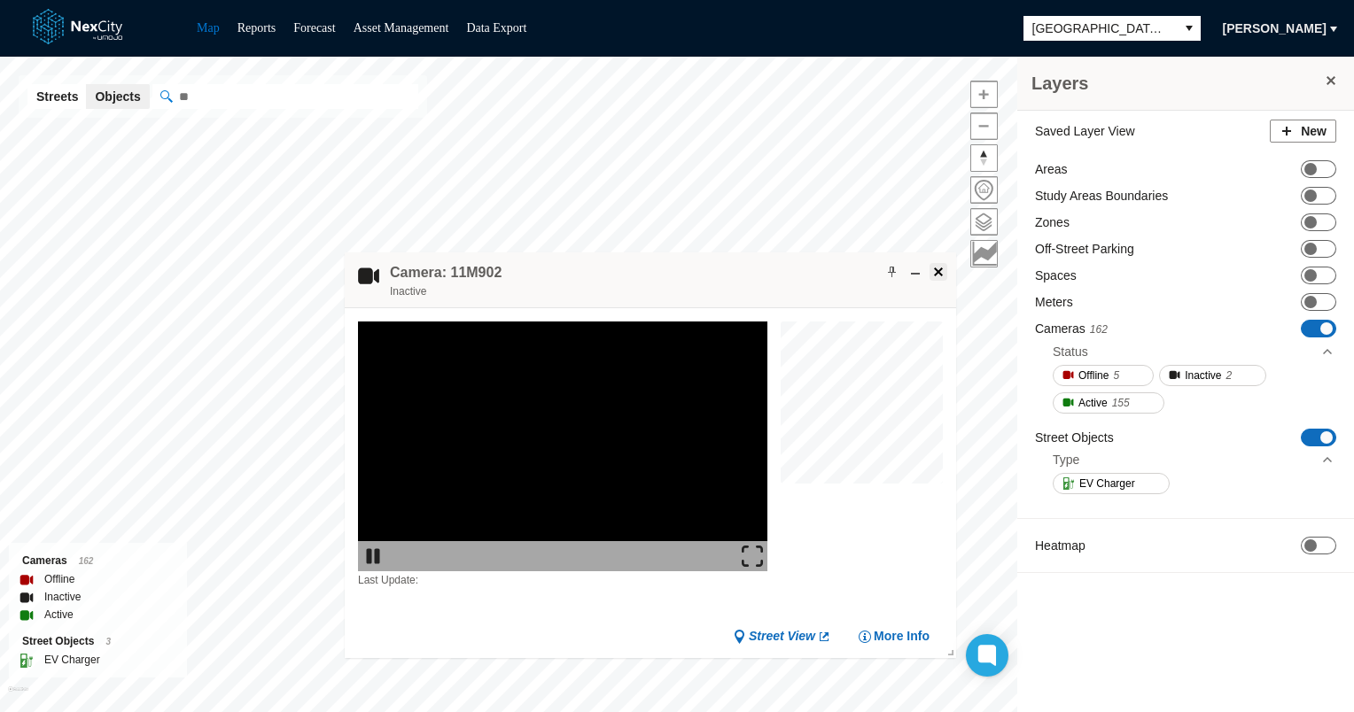
click at [935, 274] on span at bounding box center [938, 272] width 14 height 14
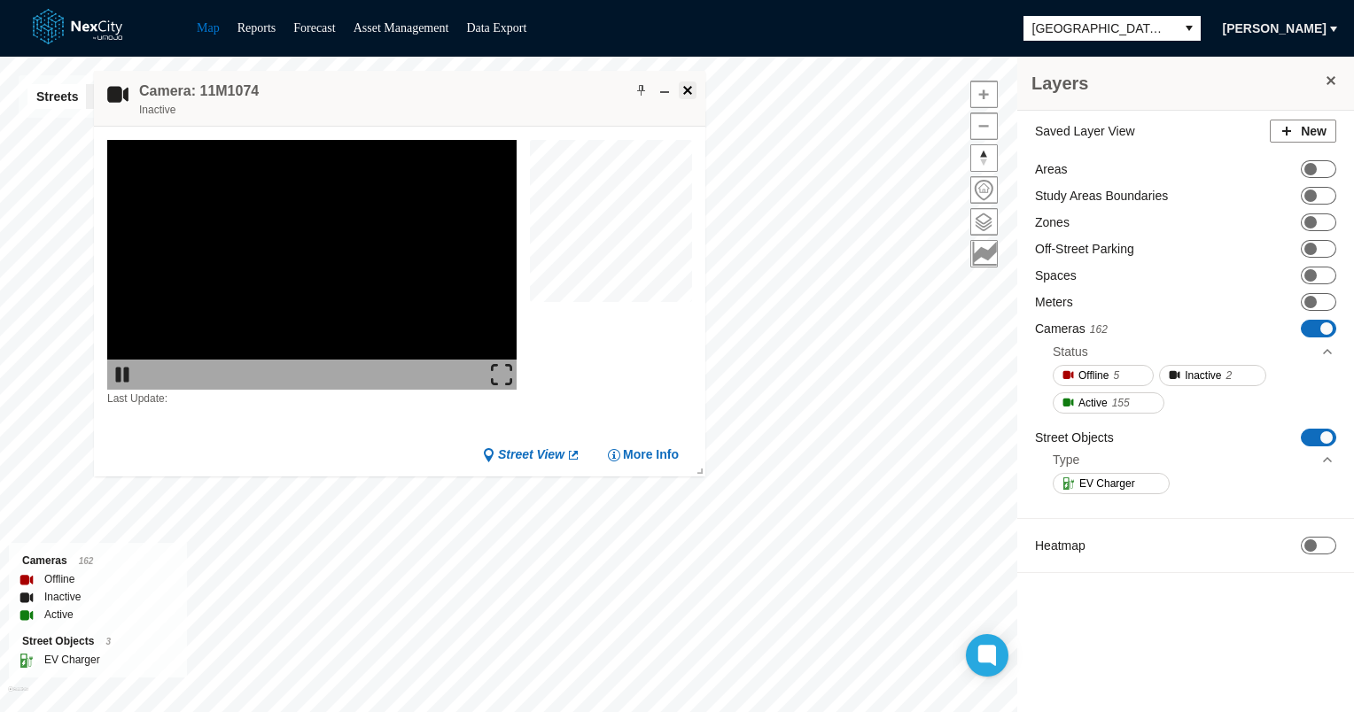
click at [687, 86] on span at bounding box center [687, 90] width 14 height 14
